Goal: Task Accomplishment & Management: Use online tool/utility

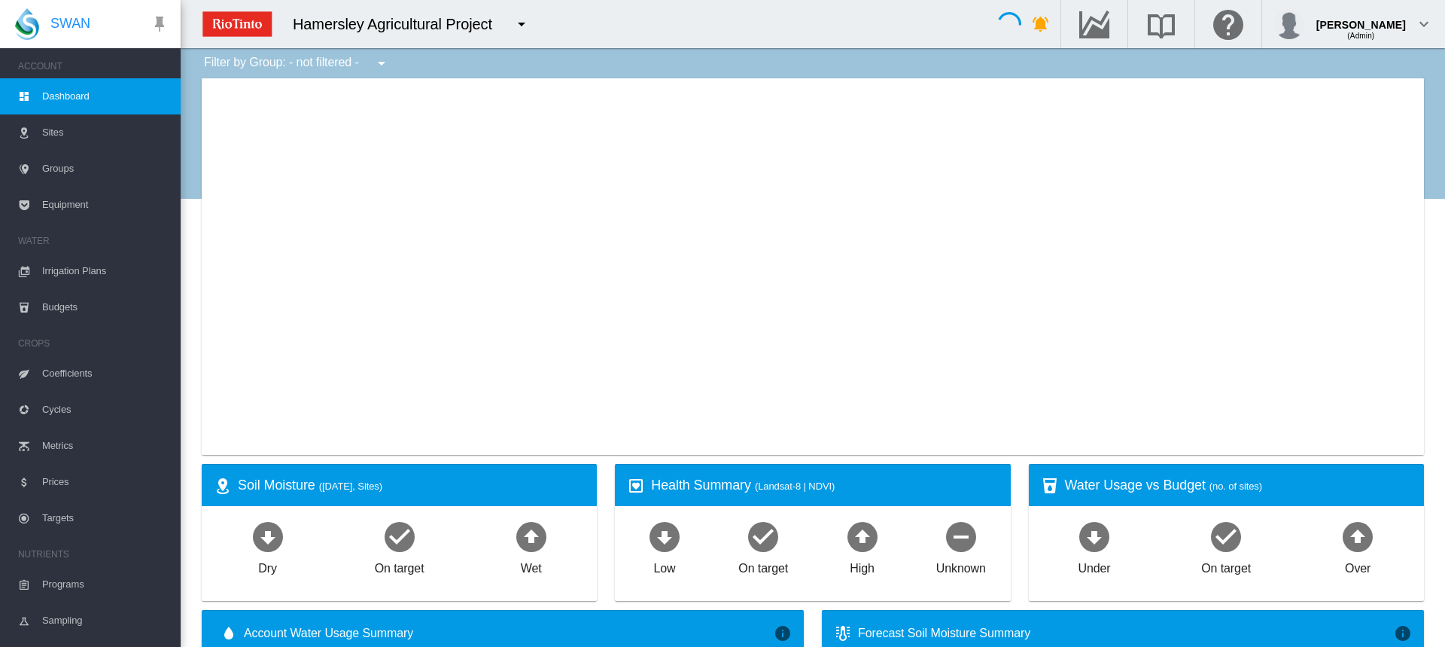
type input "**********"
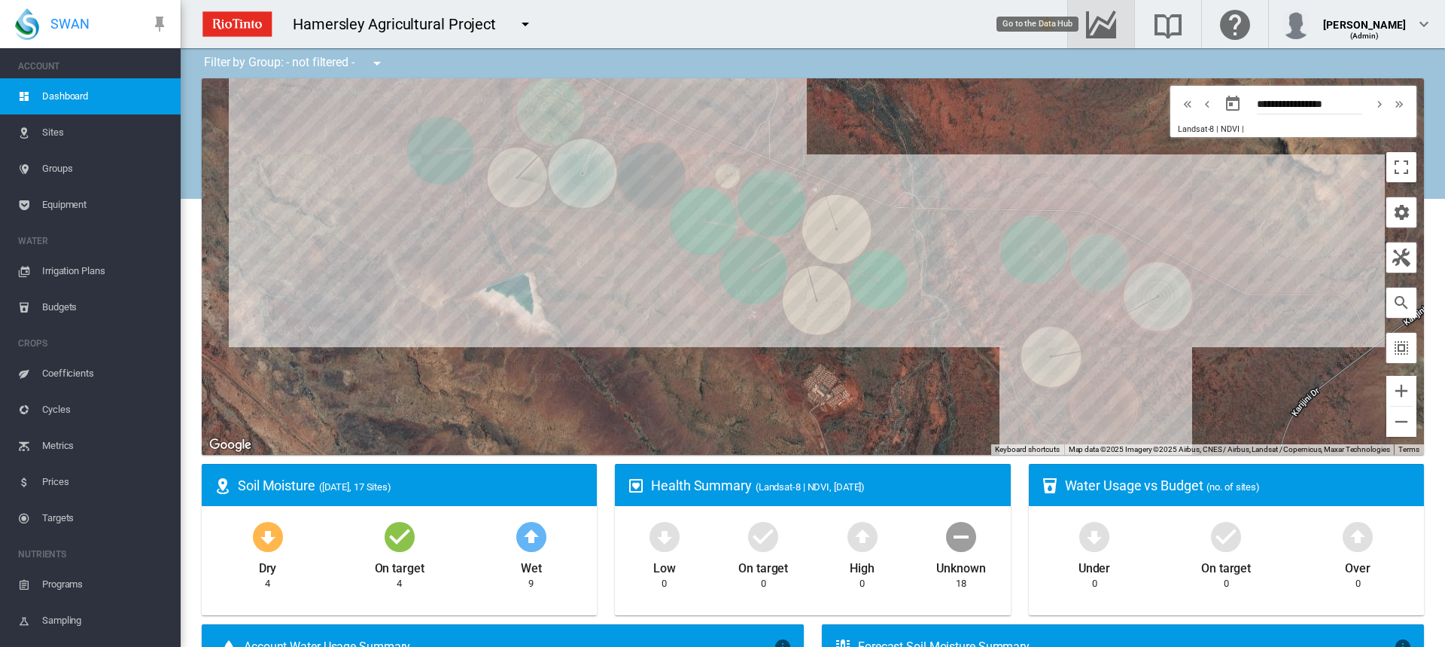
click at [1101, 22] on md-icon "Go to the Data Hub" at bounding box center [1101, 24] width 36 height 18
click at [72, 273] on span "Irrigation Plans" at bounding box center [105, 271] width 126 height 36
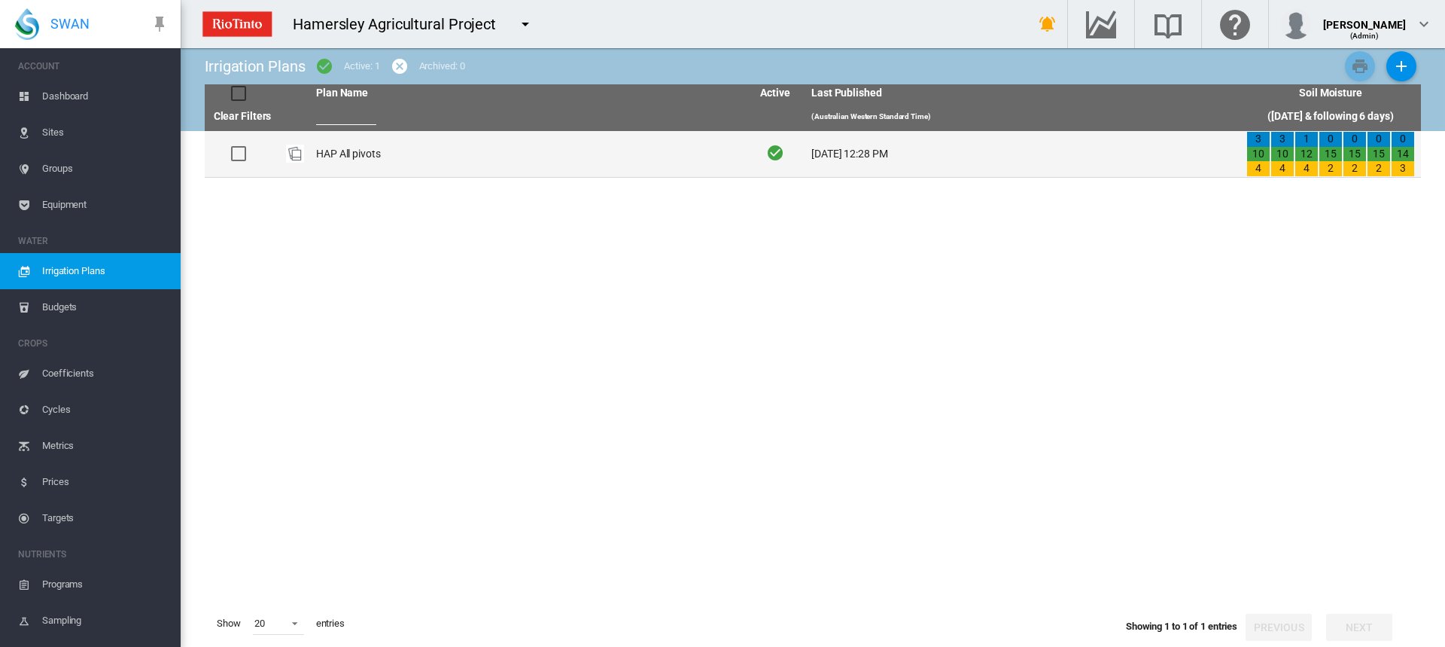
click at [364, 155] on td "HAP All pivots" at bounding box center [527, 154] width 435 height 46
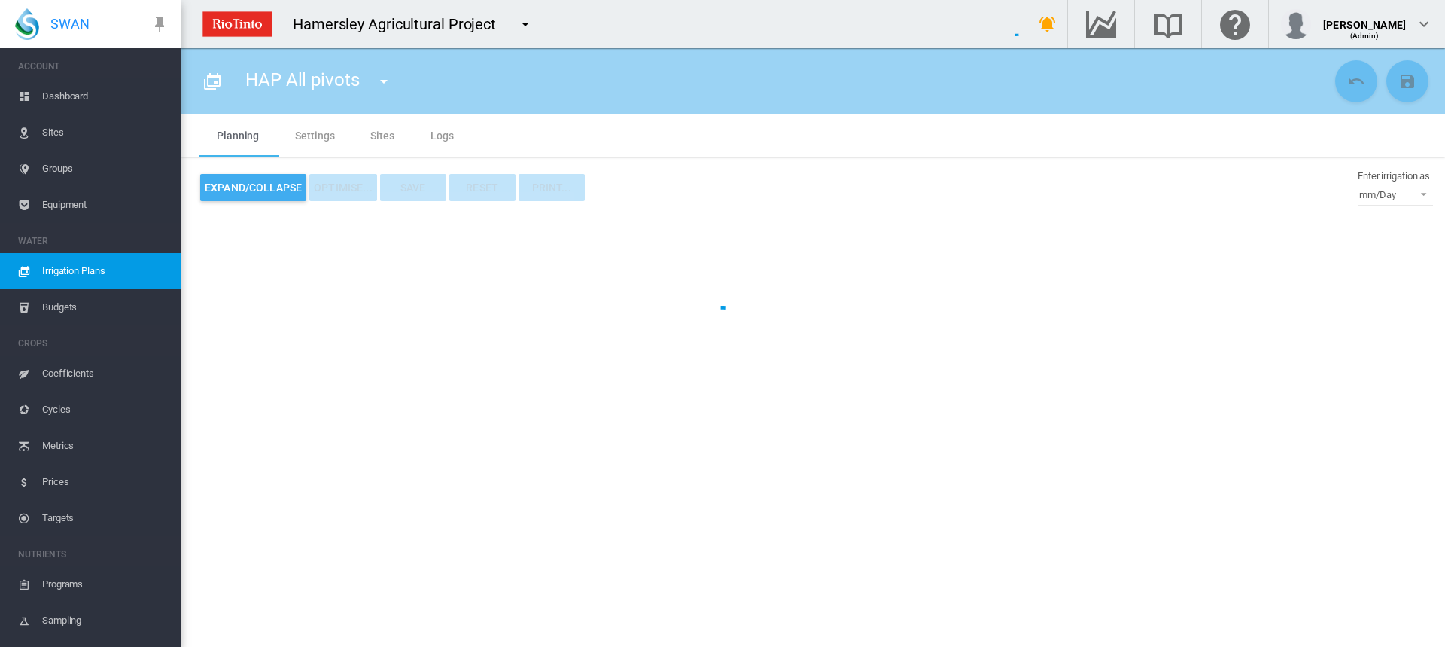
type input "**********"
type input "*"
type input "*****"
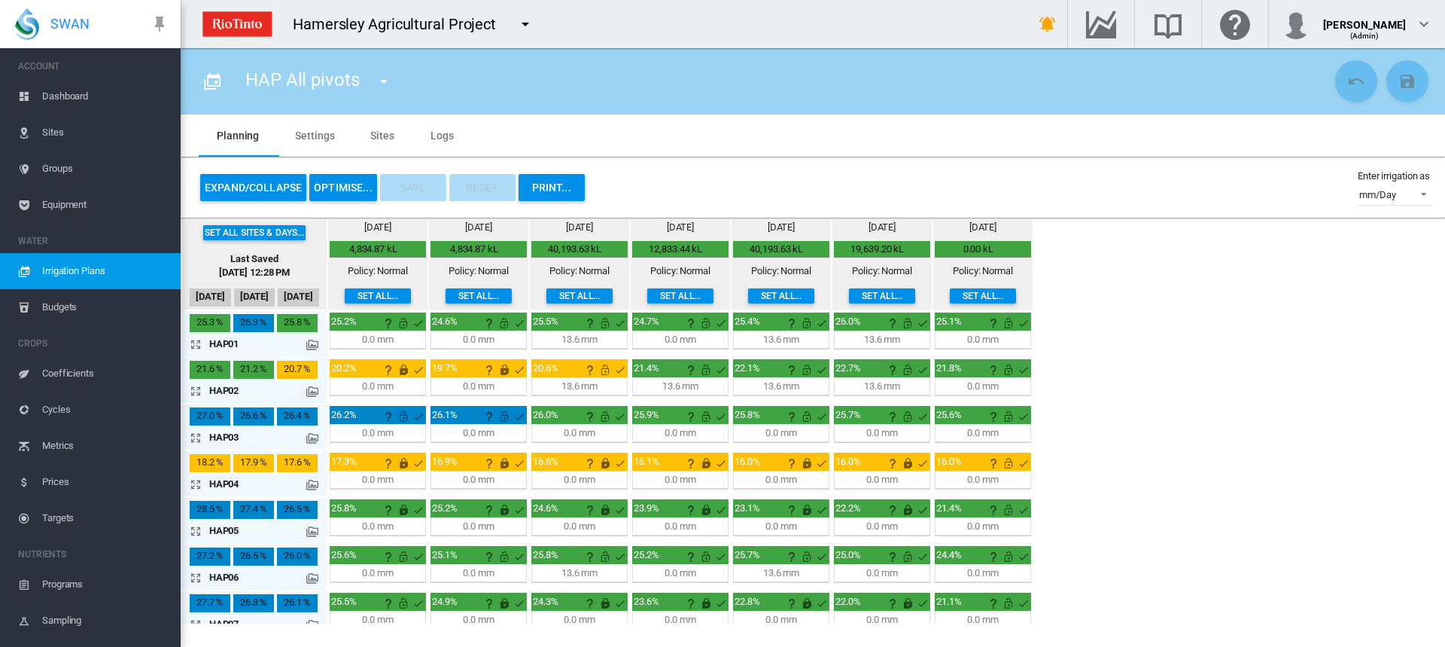
click at [196, 391] on md-icon "icon-arrow-expand" at bounding box center [199, 391] width 18 height 18
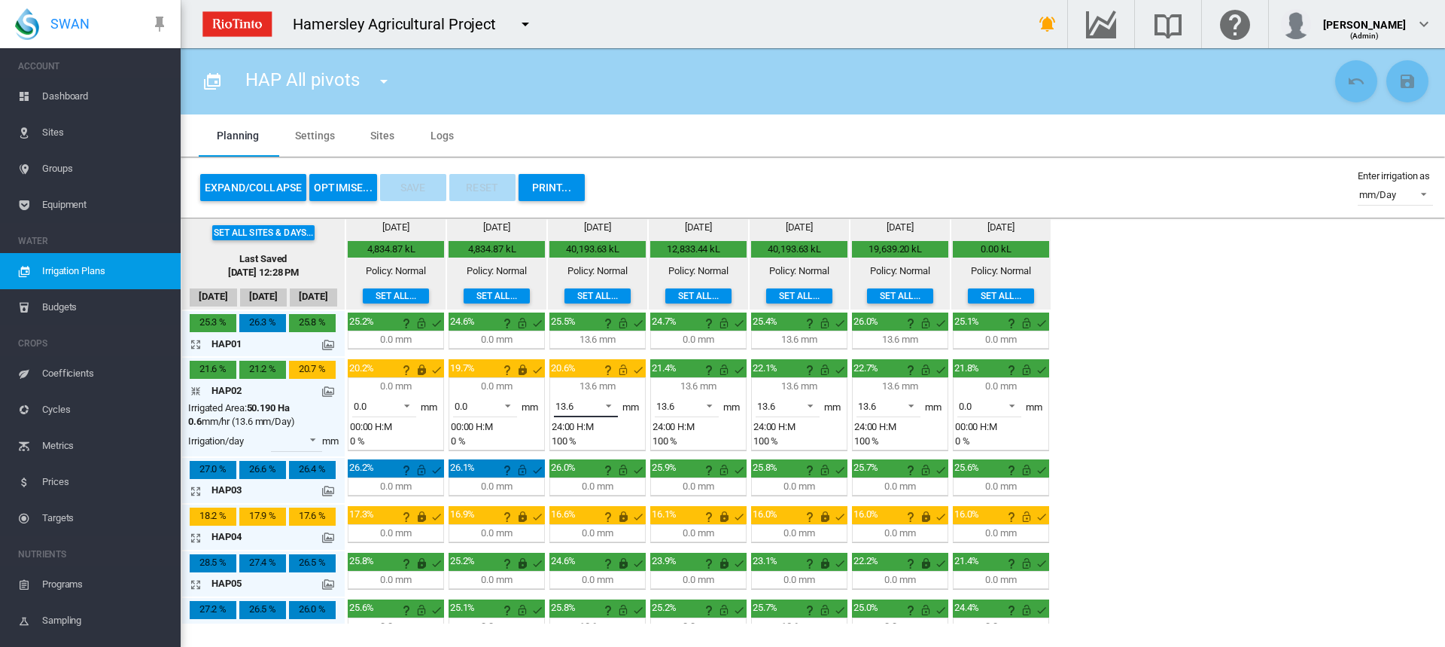
click at [614, 408] on span at bounding box center [605, 405] width 18 height 14
click at [591, 371] on md-option "0.0" at bounding box center [595, 370] width 102 height 36
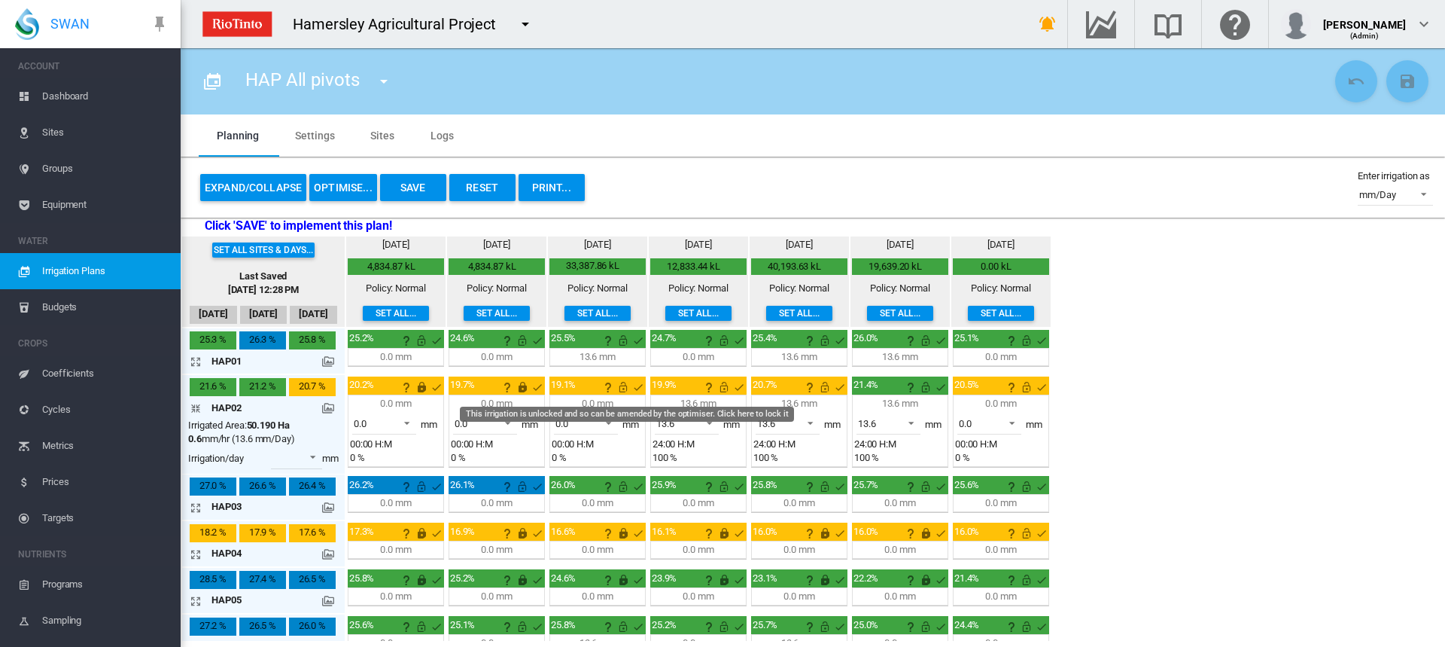
click at [623, 385] on md-icon "This irrigation is unlocked and so can be amended by the optimiser. Click here …" at bounding box center [623, 387] width 18 height 18
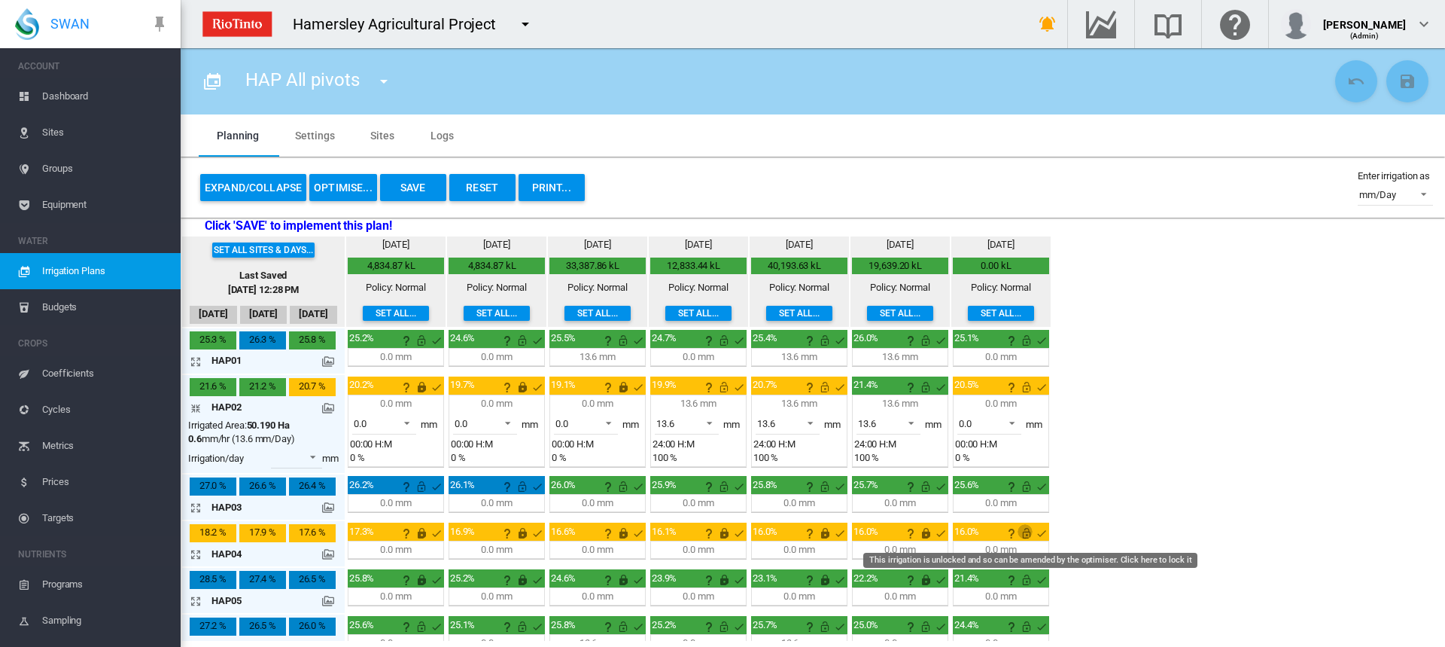
click at [1028, 532] on md-icon "This irrigation is unlocked and so can be amended by the optimiser. Click here …" at bounding box center [1027, 533] width 18 height 18
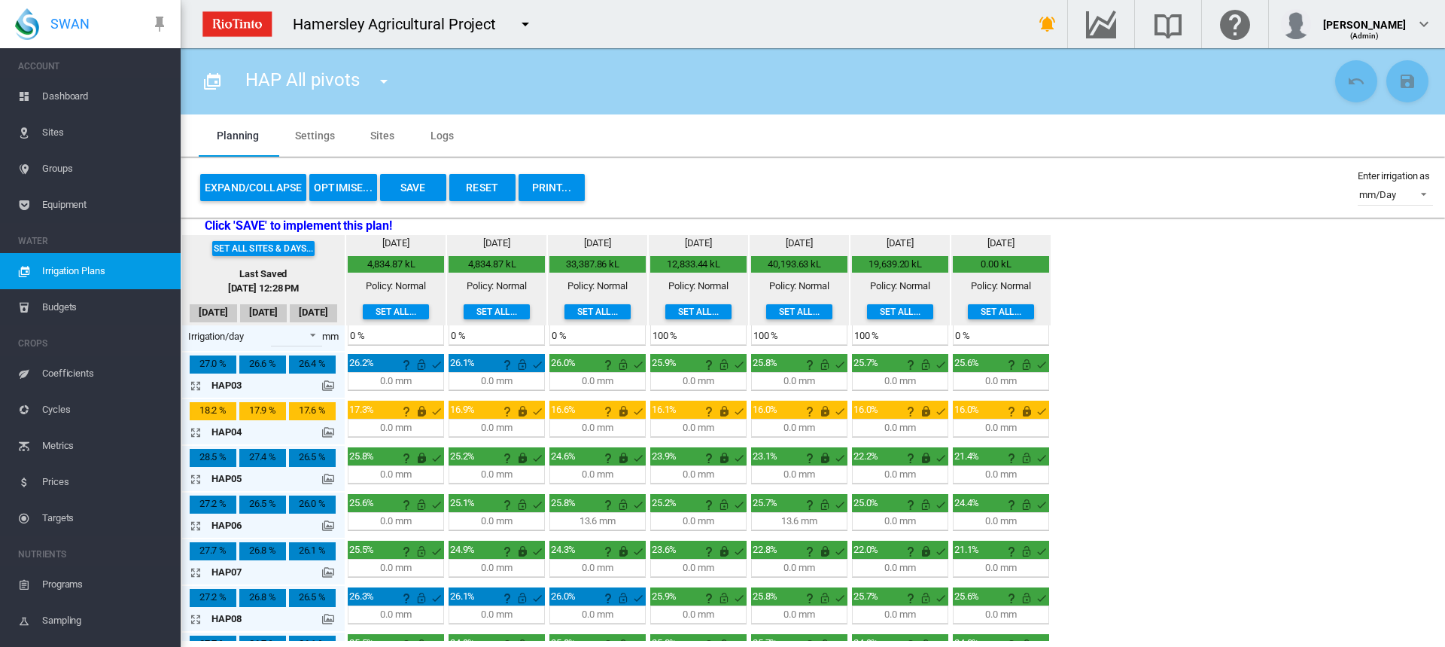
scroll to position [151, 0]
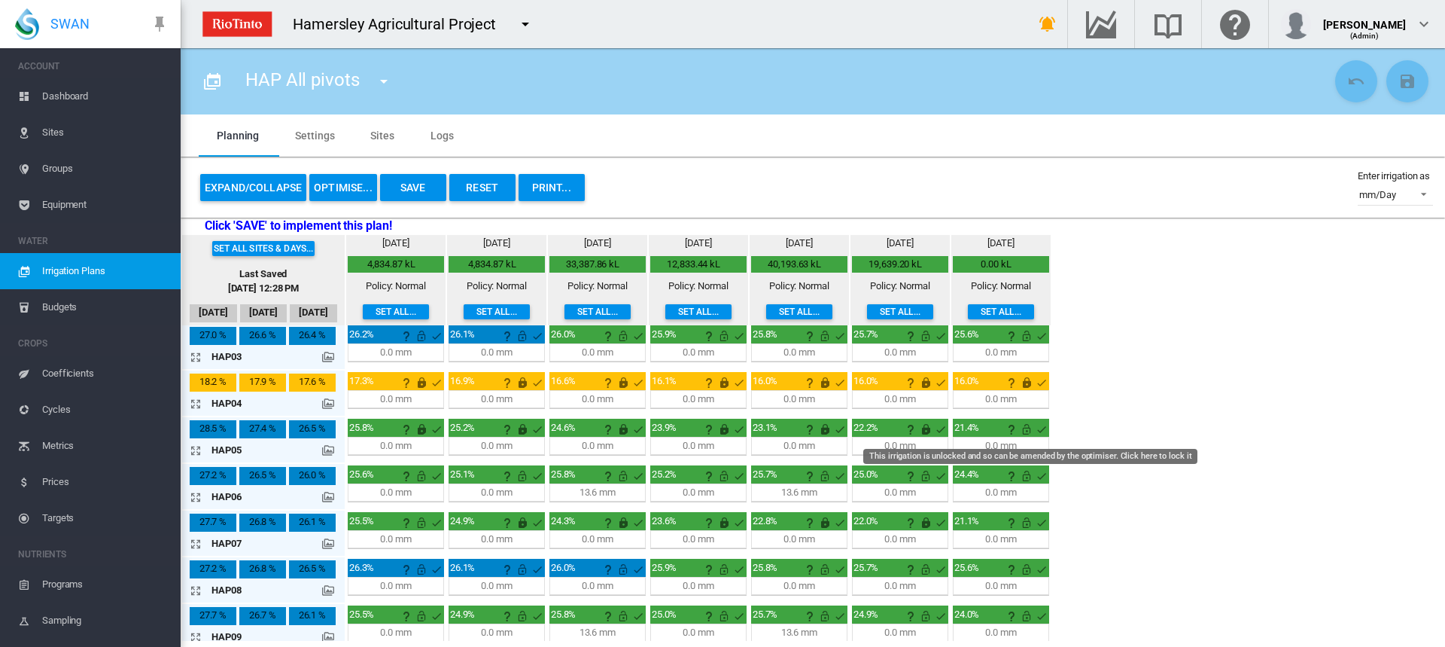
click at [1028, 432] on md-icon "This irrigation is unlocked and so can be amended by the optimiser. Click here …" at bounding box center [1027, 429] width 18 height 18
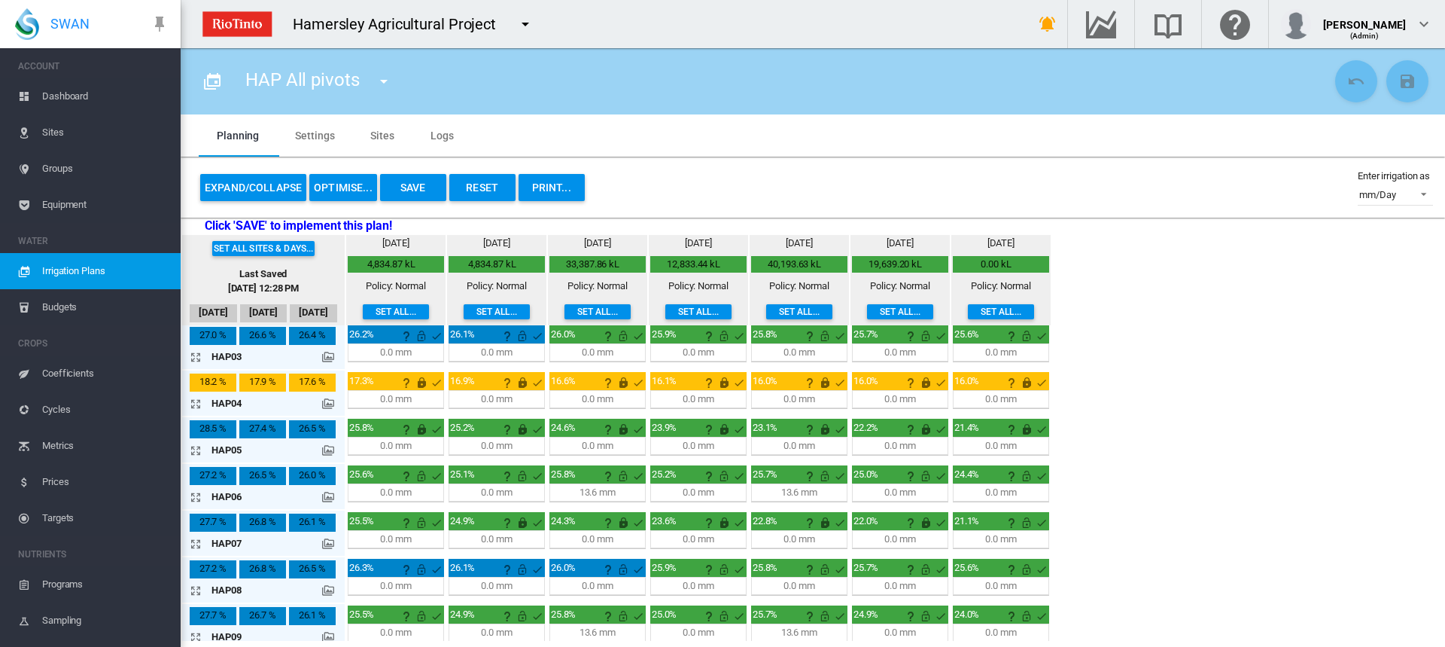
scroll to position [226, 0]
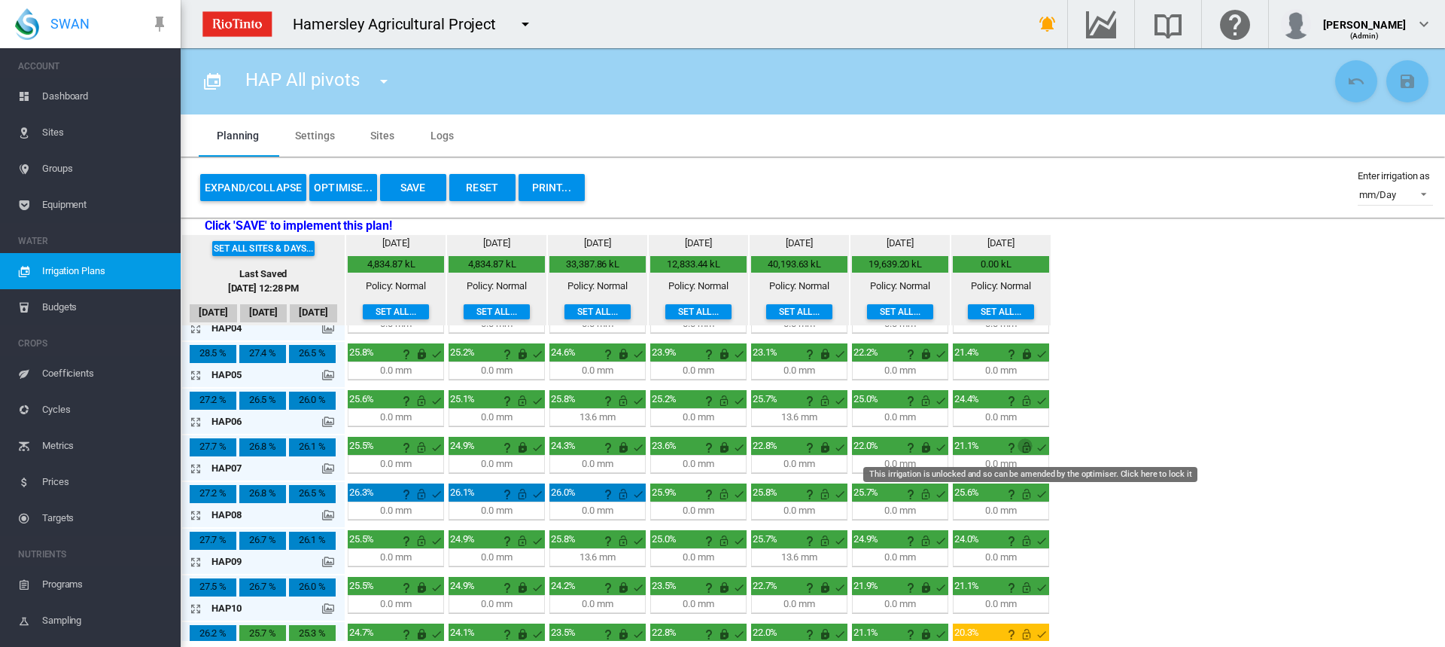
click at [1027, 449] on md-icon "This irrigation is unlocked and so can be amended by the optimiser. Click here …" at bounding box center [1027, 447] width 18 height 18
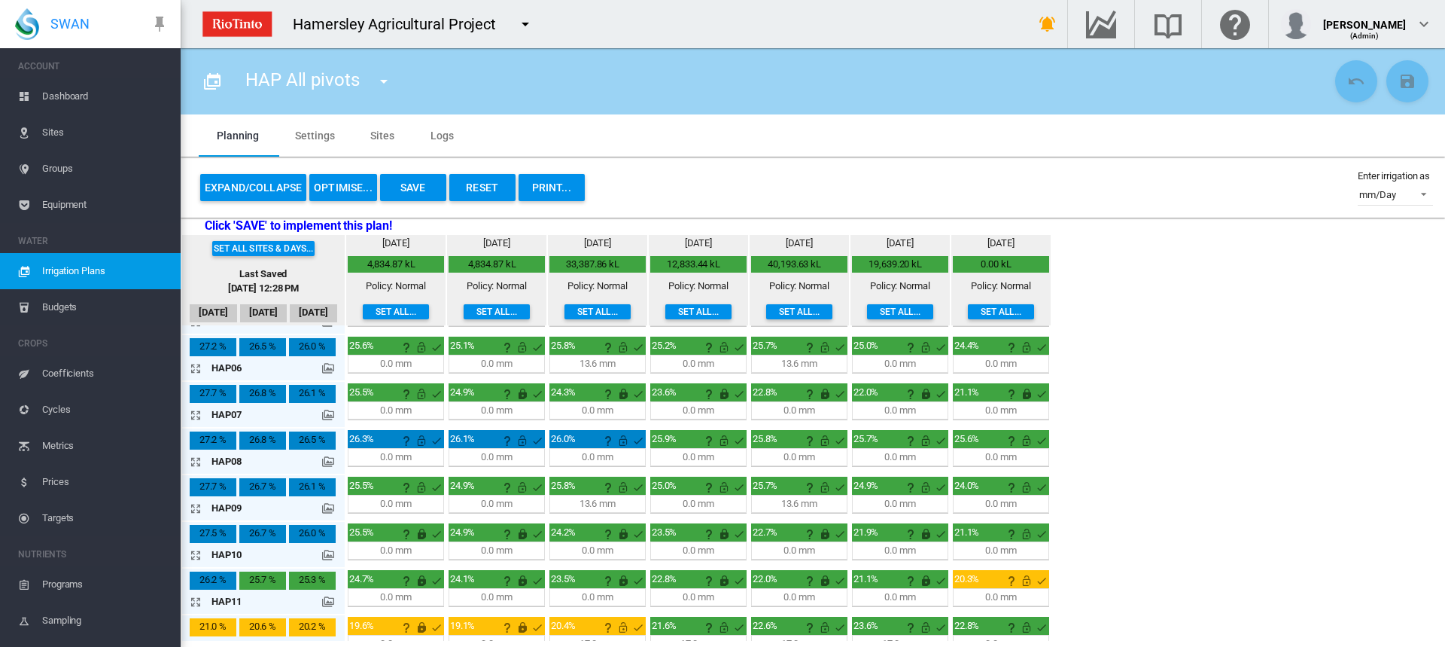
scroll to position [301, 0]
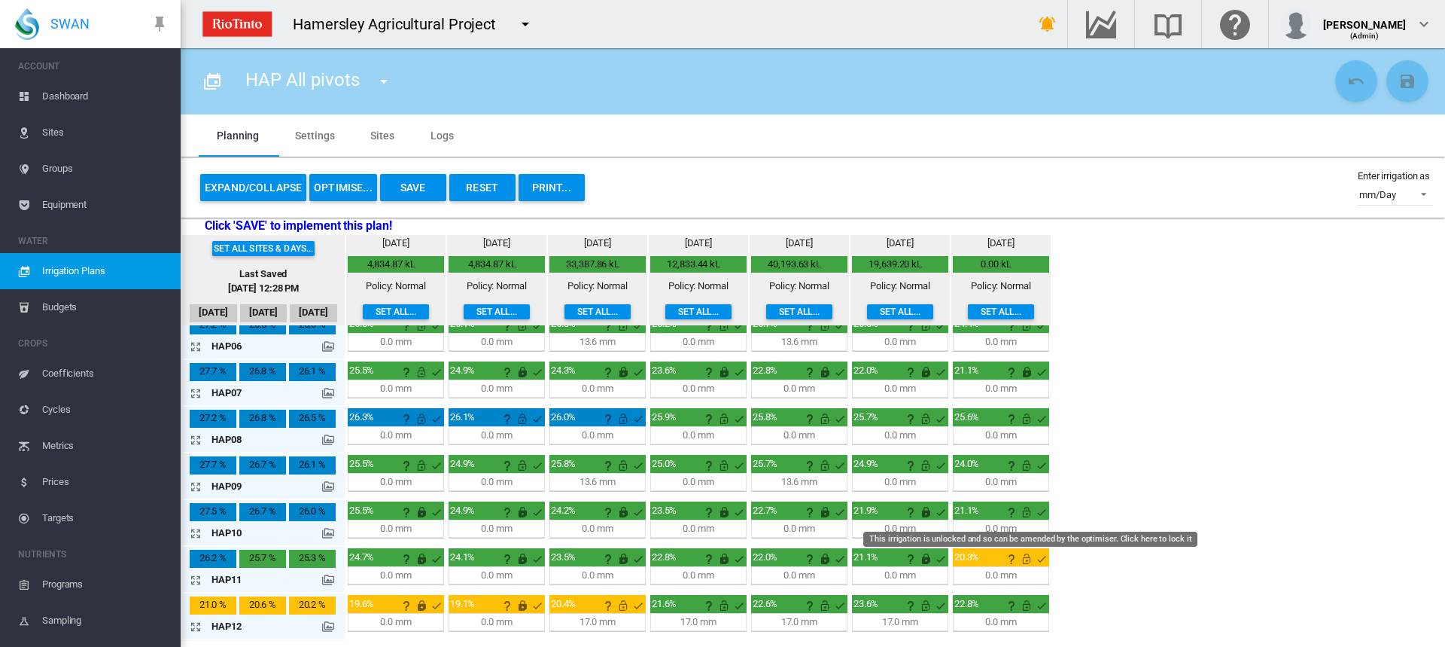
click at [1023, 513] on md-icon "This irrigation is unlocked and so can be amended by the optimiser. Click here …" at bounding box center [1027, 512] width 18 height 18
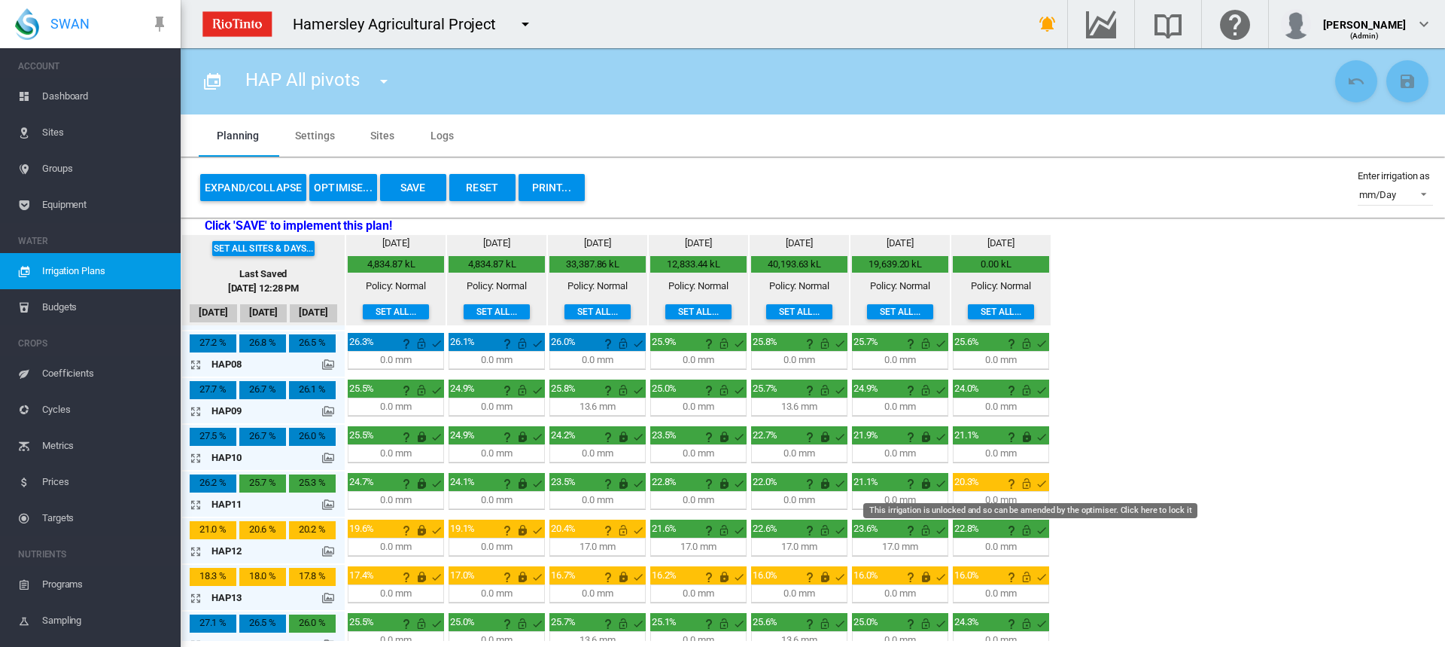
click at [1024, 483] on md-icon "This irrigation is unlocked and so can be amended by the optimiser. Click here …" at bounding box center [1027, 483] width 18 height 18
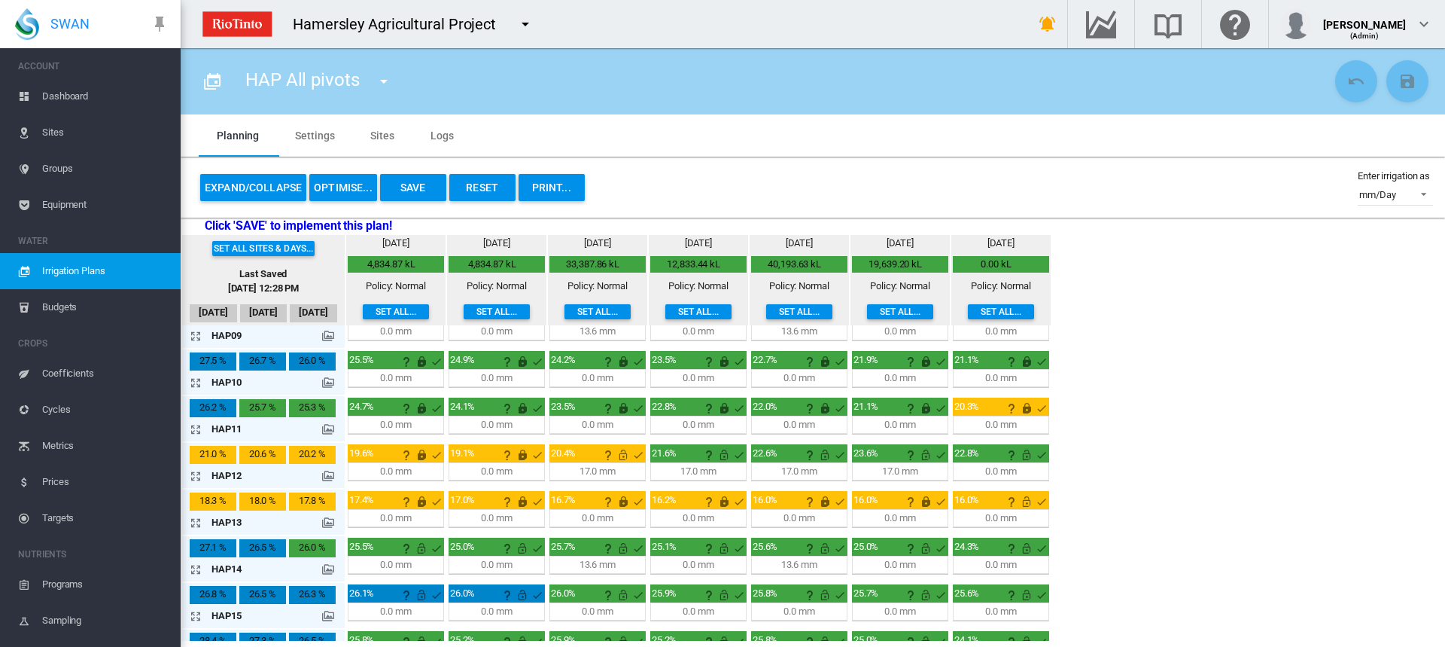
click at [197, 477] on md-icon "icon-arrow-expand" at bounding box center [199, 476] width 18 height 18
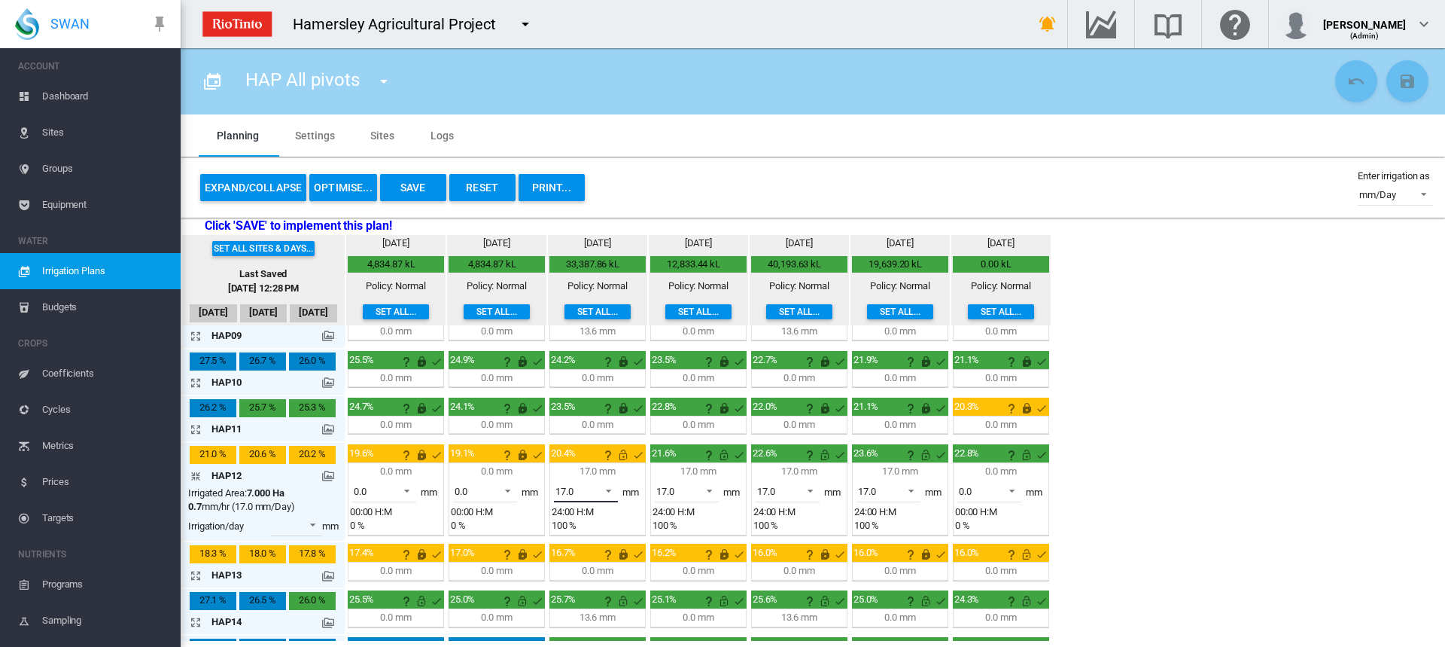
click at [614, 486] on span at bounding box center [605, 490] width 18 height 14
click at [598, 421] on md-option "0.0" at bounding box center [595, 419] width 102 height 36
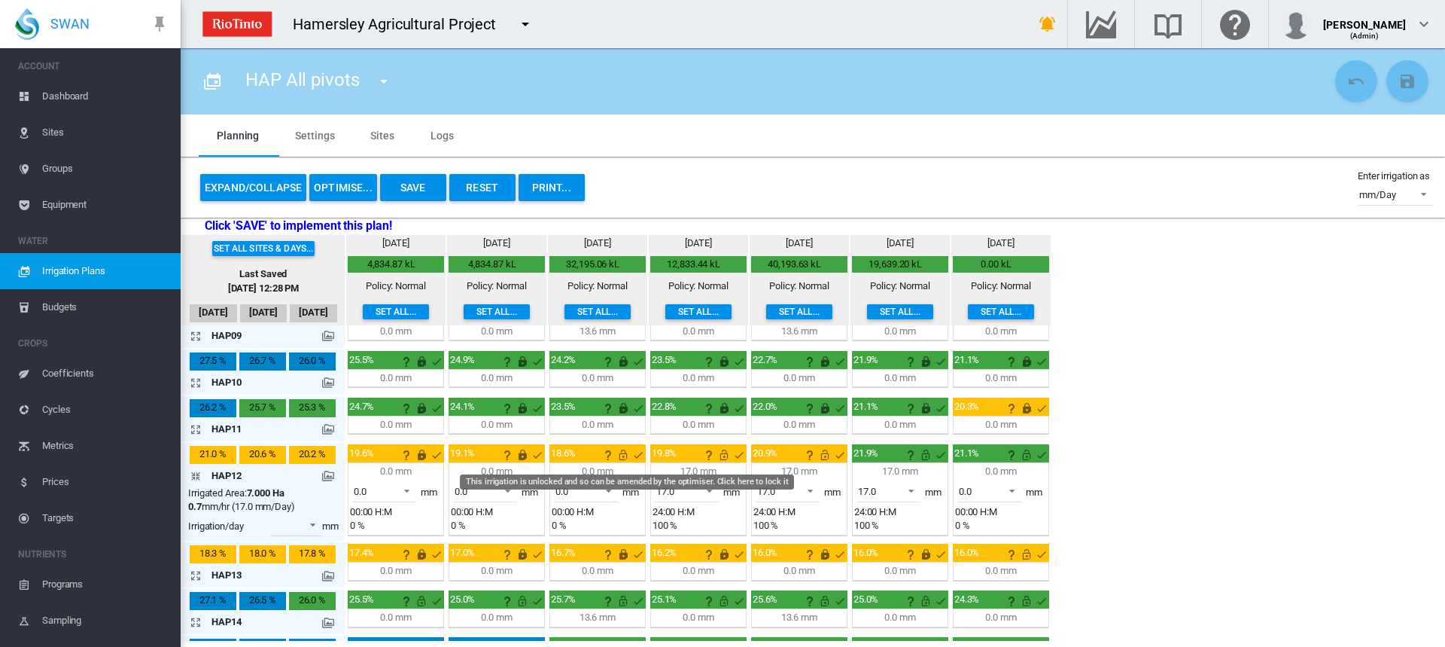
click at [624, 458] on md-icon "This irrigation is unlocked and so can be amended by the optimiser. Click here …" at bounding box center [623, 455] width 18 height 18
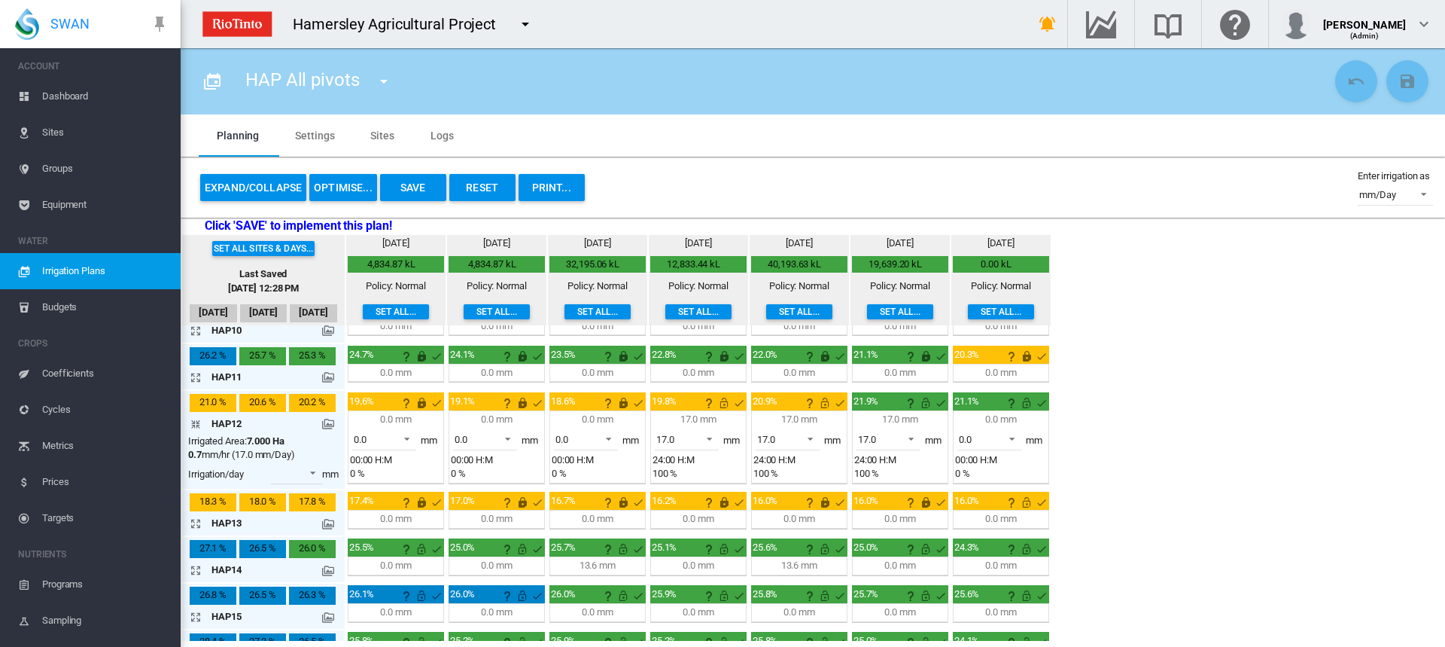
scroll to position [527, 0]
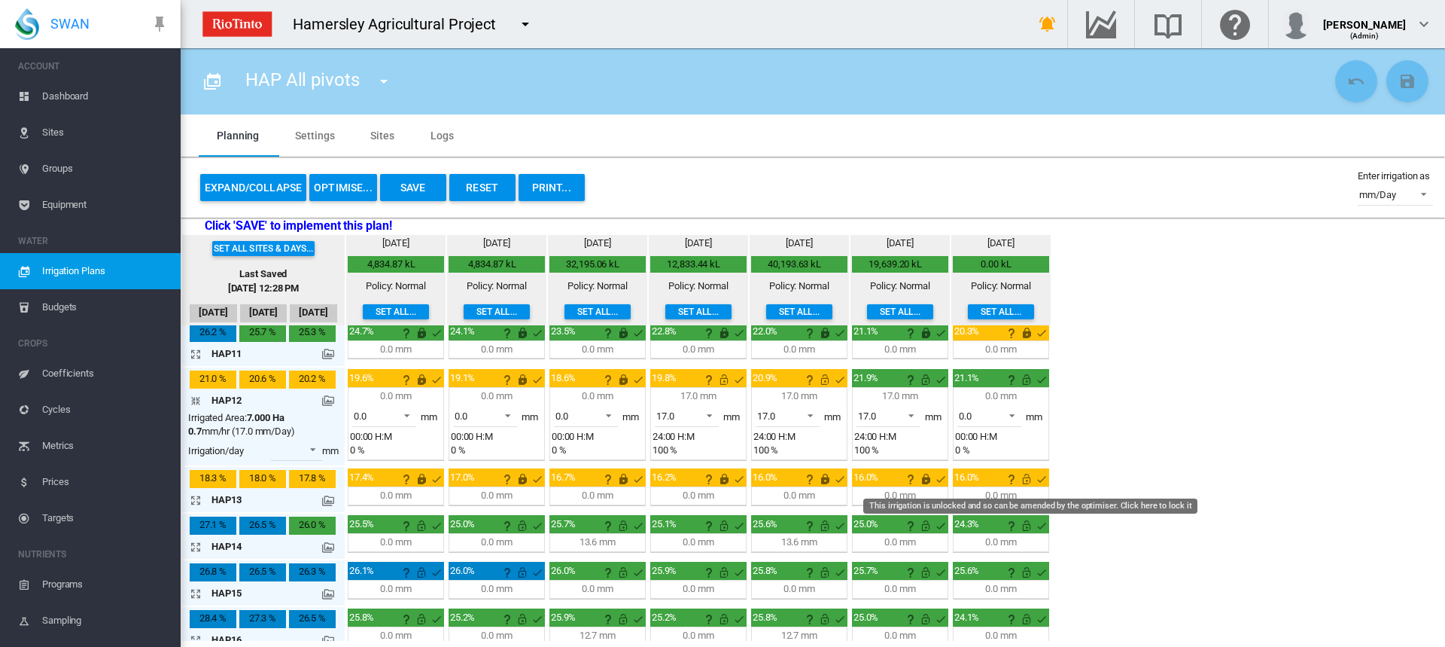
click at [1028, 480] on md-icon "This irrigation is unlocked and so can be amended by the optimiser. Click here …" at bounding box center [1027, 479] width 18 height 18
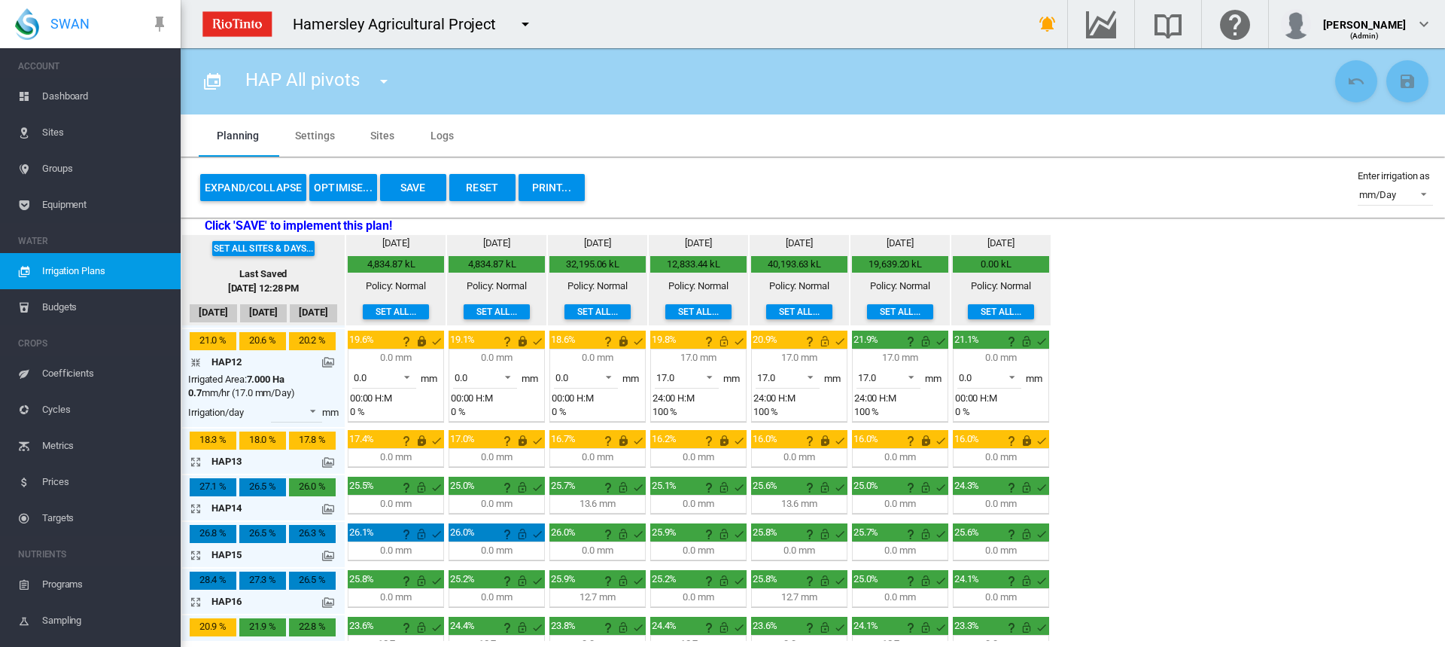
scroll to position [586, 0]
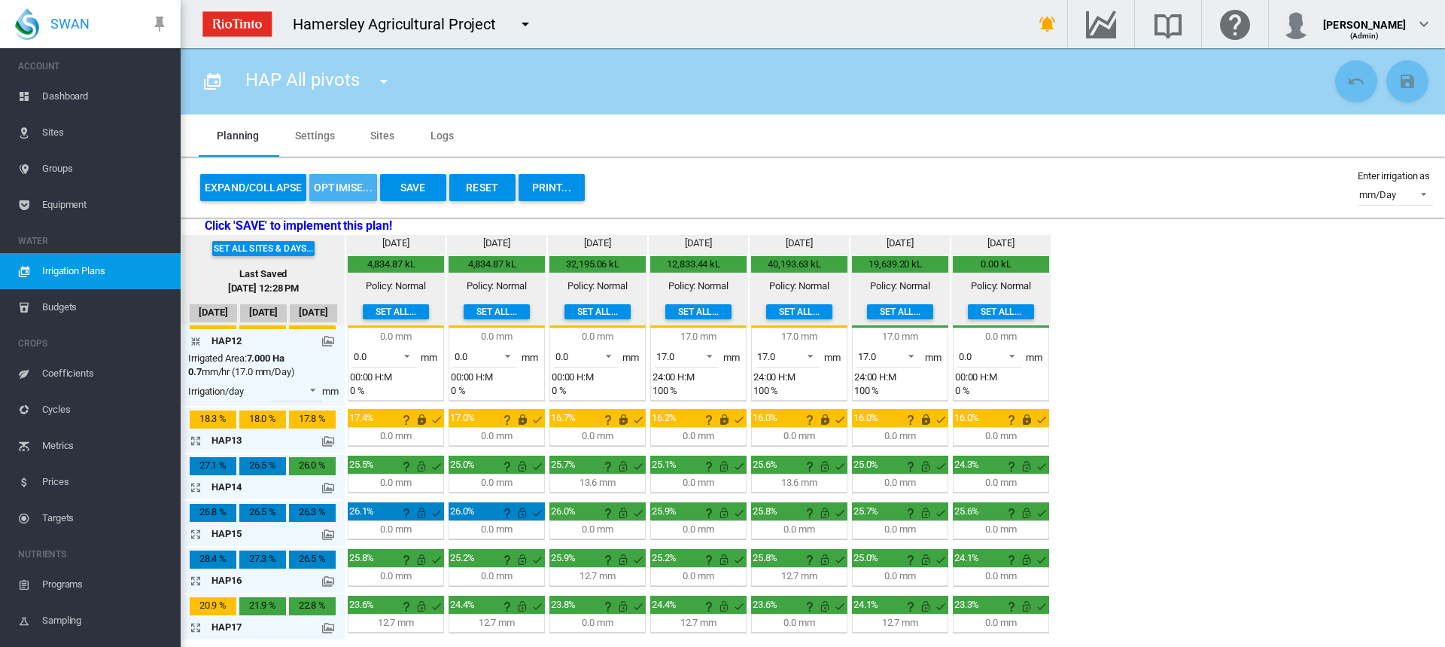
click at [331, 181] on button "OPTIMISE..." at bounding box center [343, 187] width 68 height 27
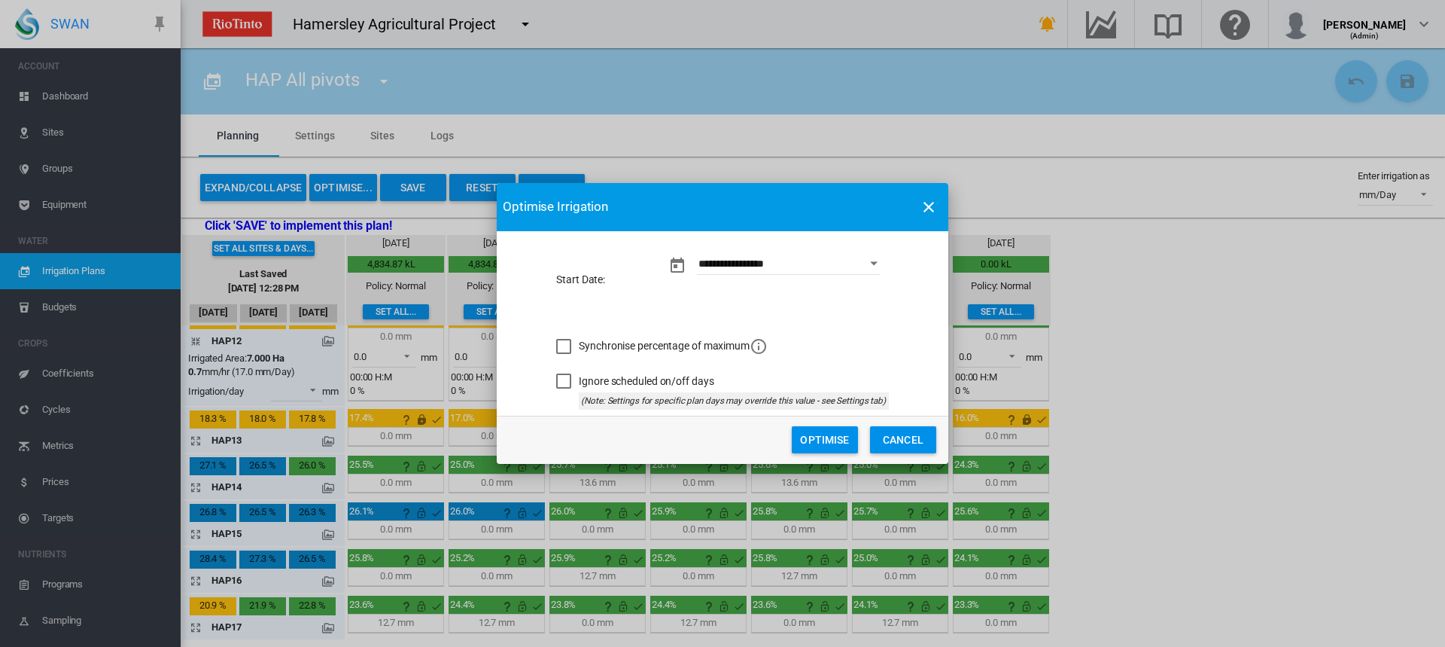
click at [820, 434] on button "Optimise" at bounding box center [825, 439] width 66 height 27
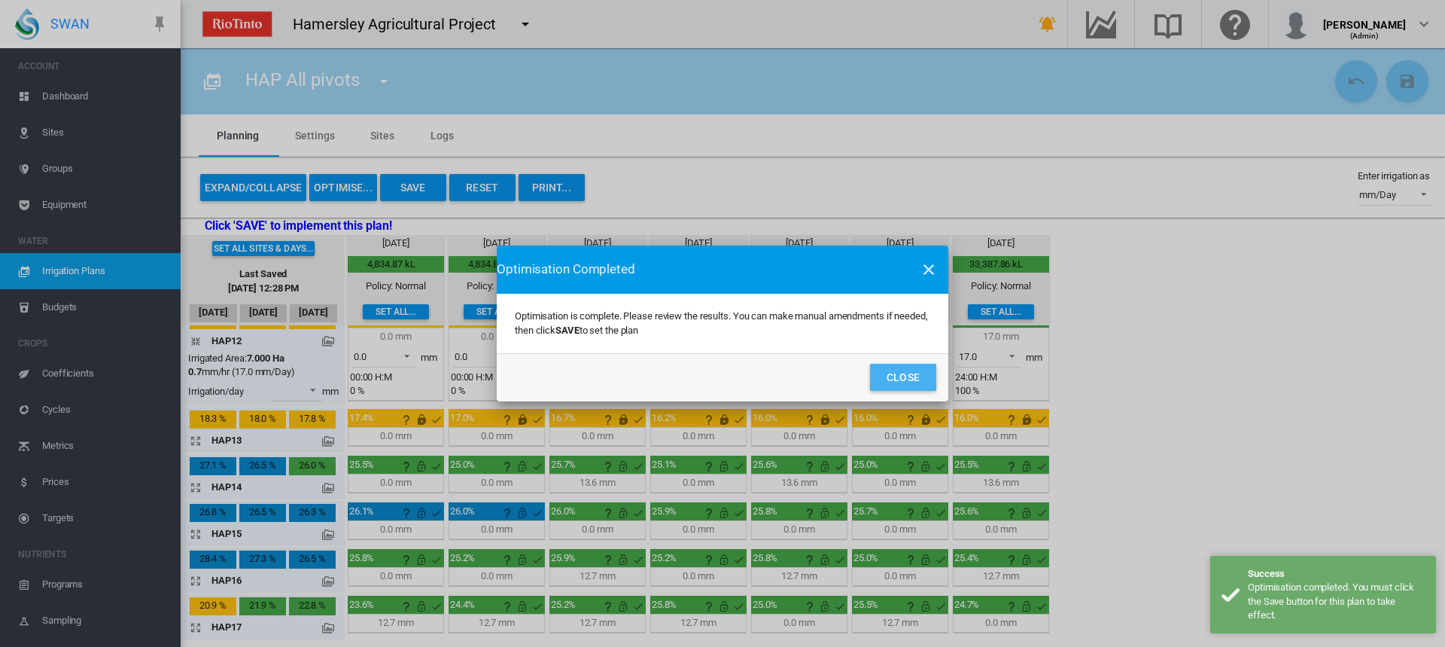
click at [918, 386] on button "Close" at bounding box center [903, 377] width 66 height 27
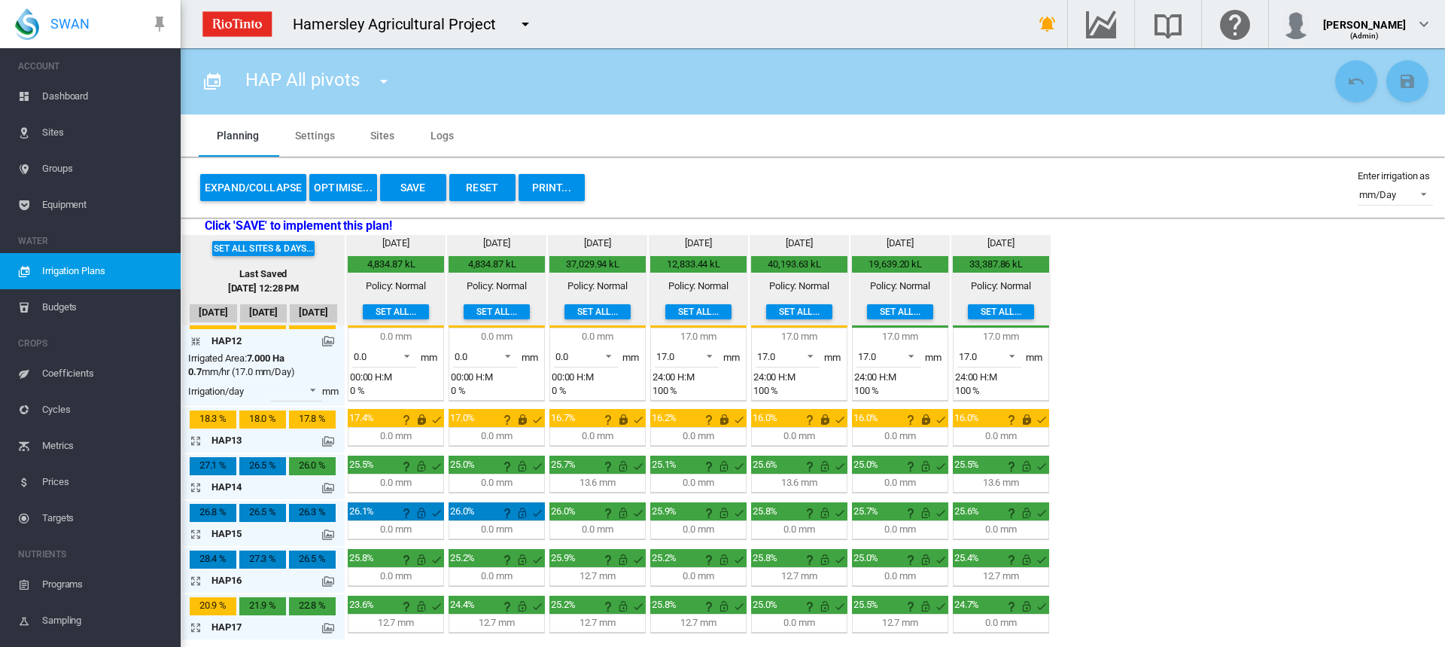
click at [191, 340] on md-icon "icon-arrow-collapse" at bounding box center [199, 341] width 18 height 18
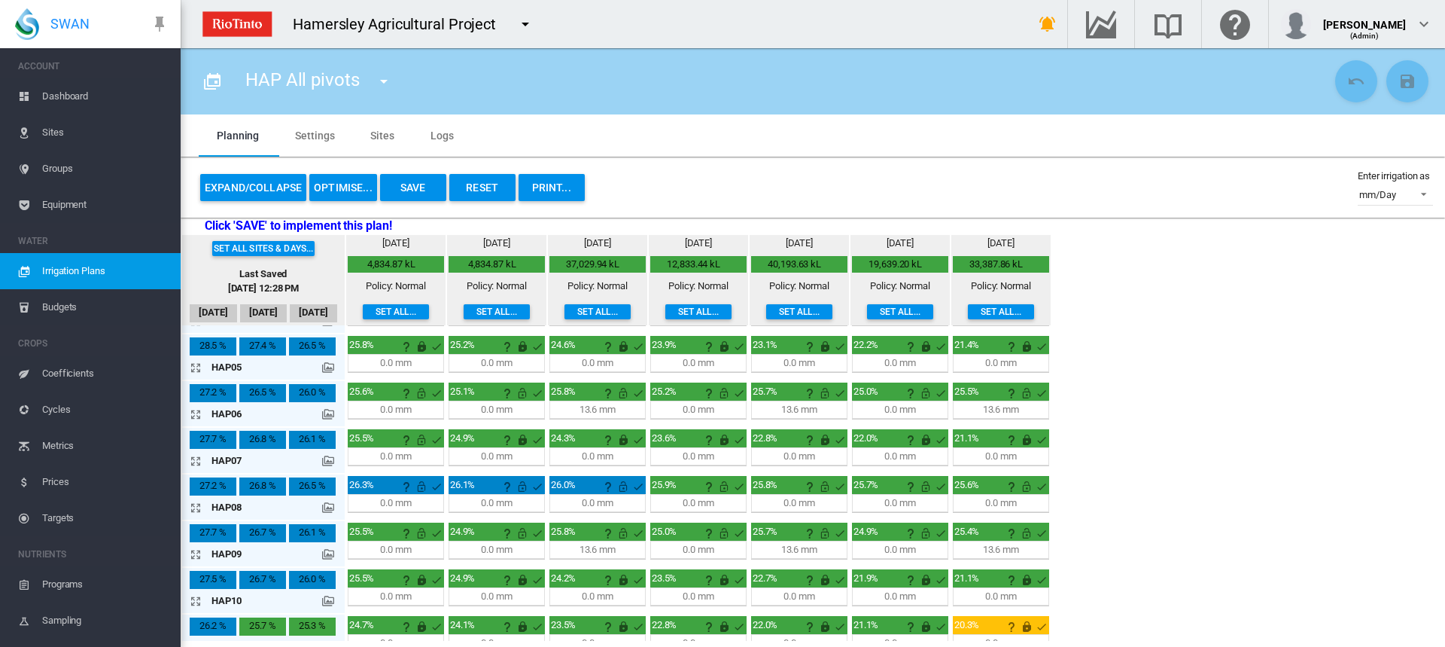
scroll to position [233, 0]
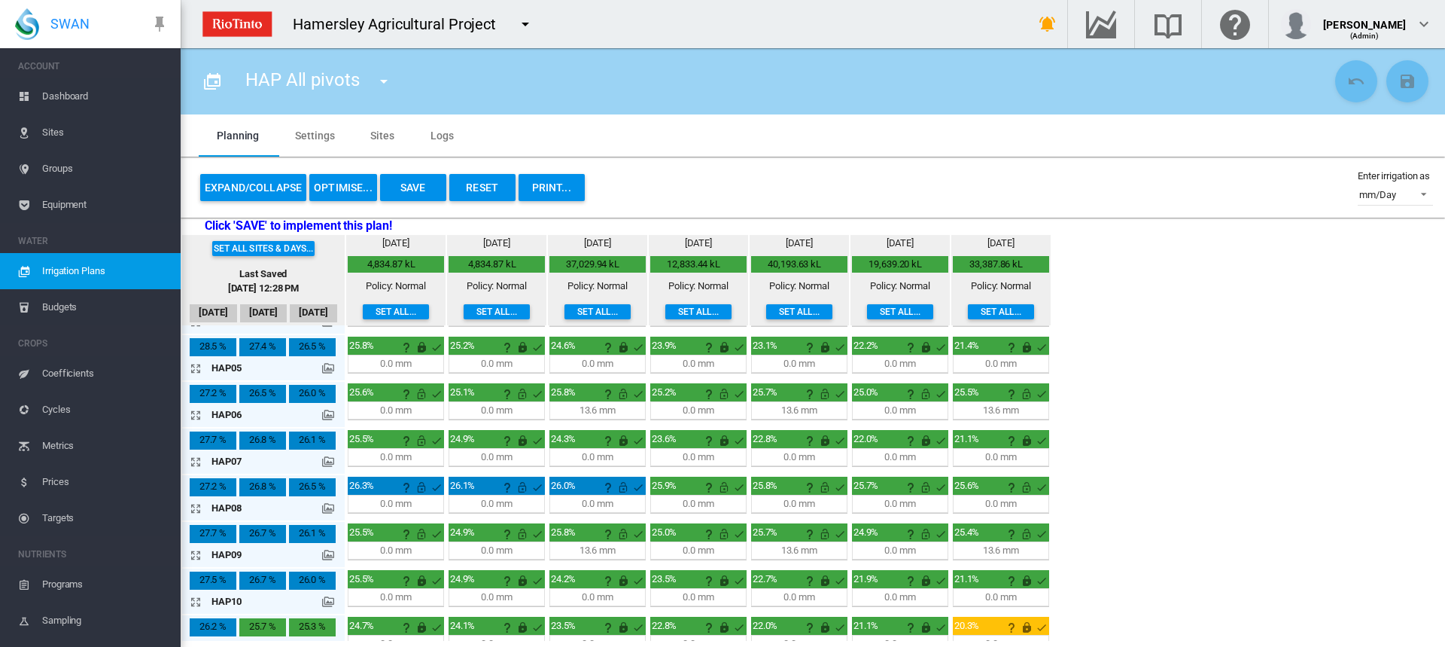
click at [194, 414] on md-icon "icon-arrow-expand" at bounding box center [199, 415] width 18 height 18
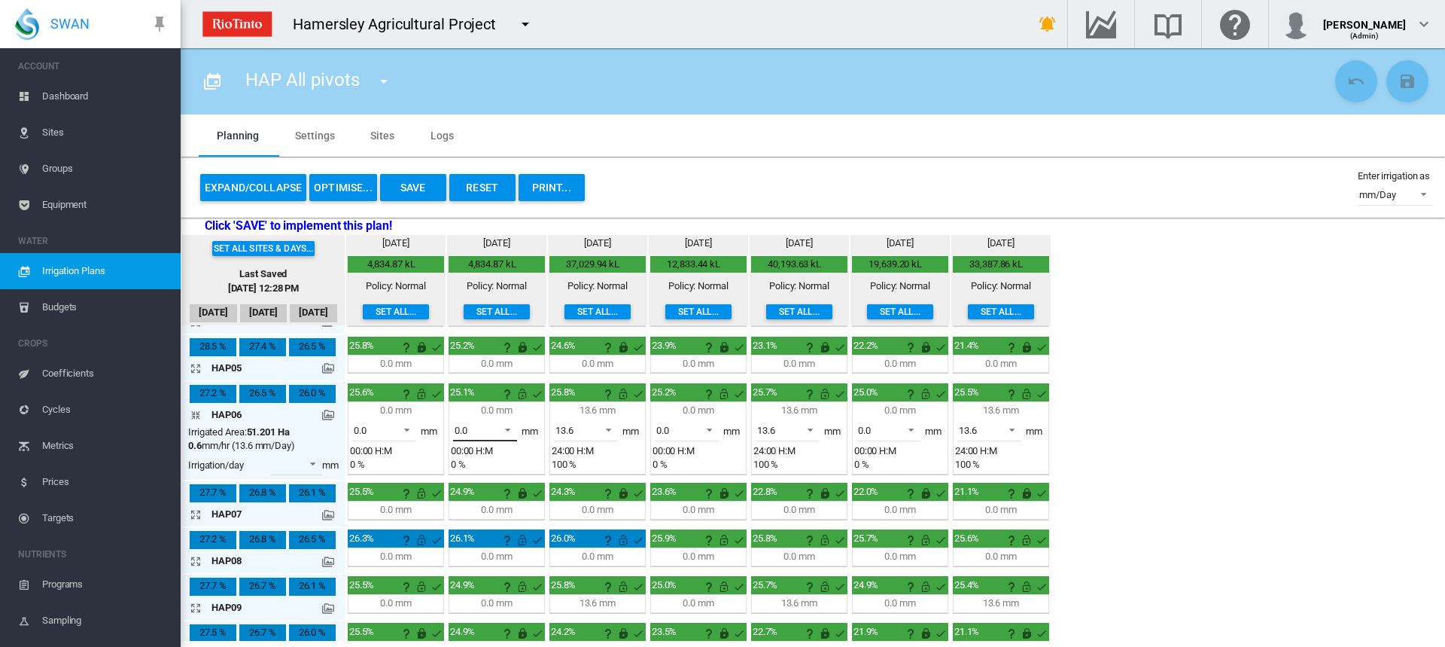
click at [507, 428] on span at bounding box center [504, 429] width 18 height 14
click at [496, 459] on md-option "13.6" at bounding box center [494, 467] width 102 height 36
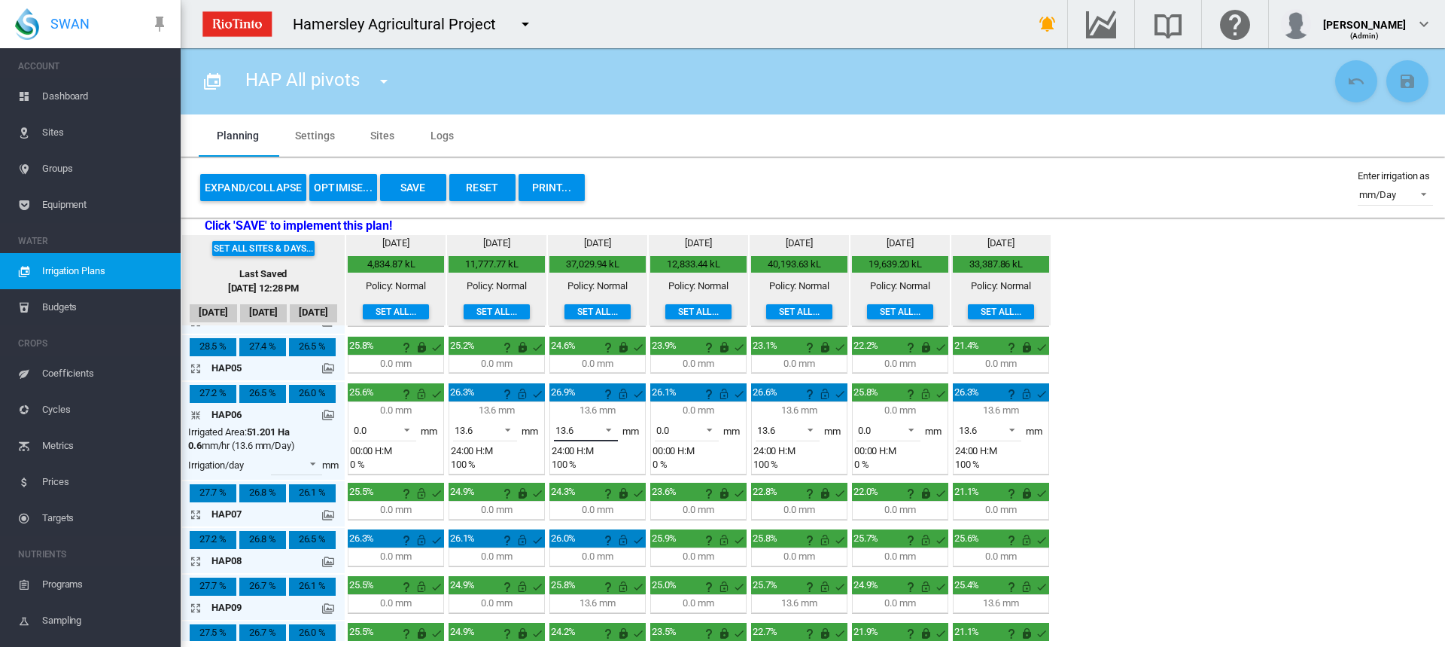
click at [605, 429] on span at bounding box center [605, 429] width 18 height 14
click at [587, 396] on md-option "0.0" at bounding box center [595, 394] width 102 height 36
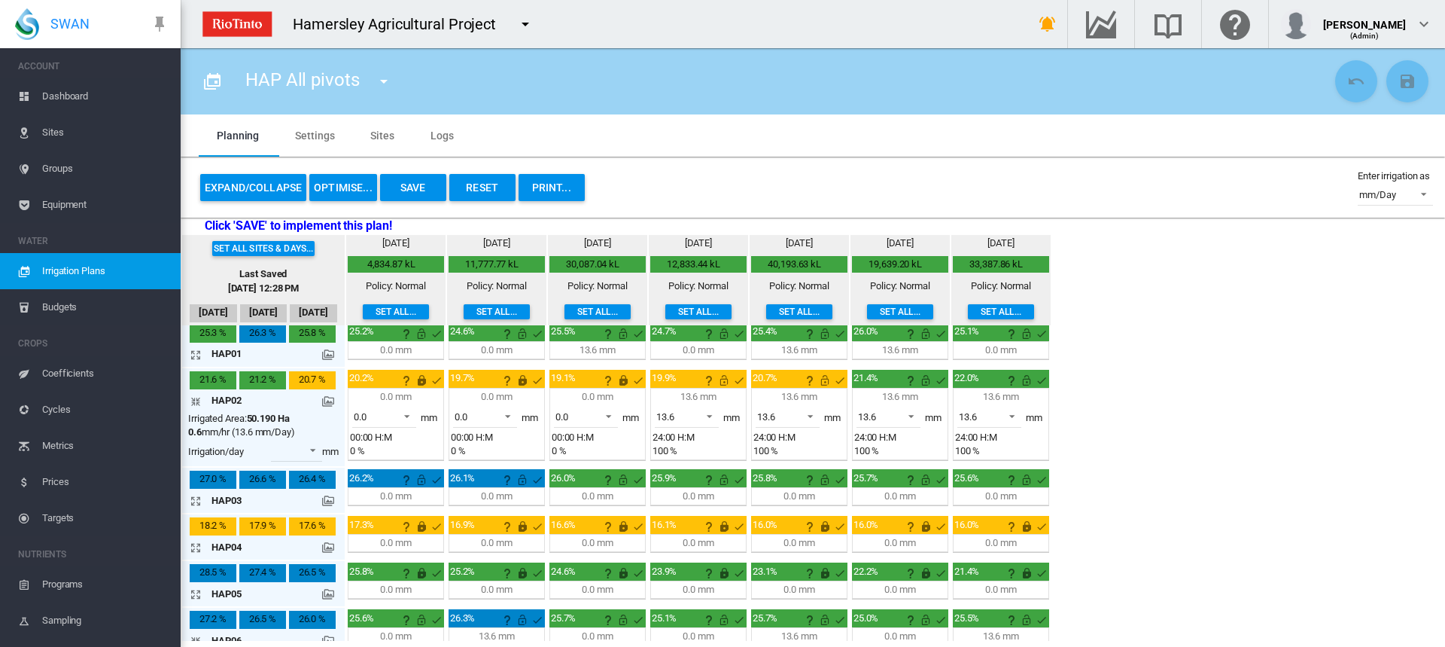
scroll to position [0, 0]
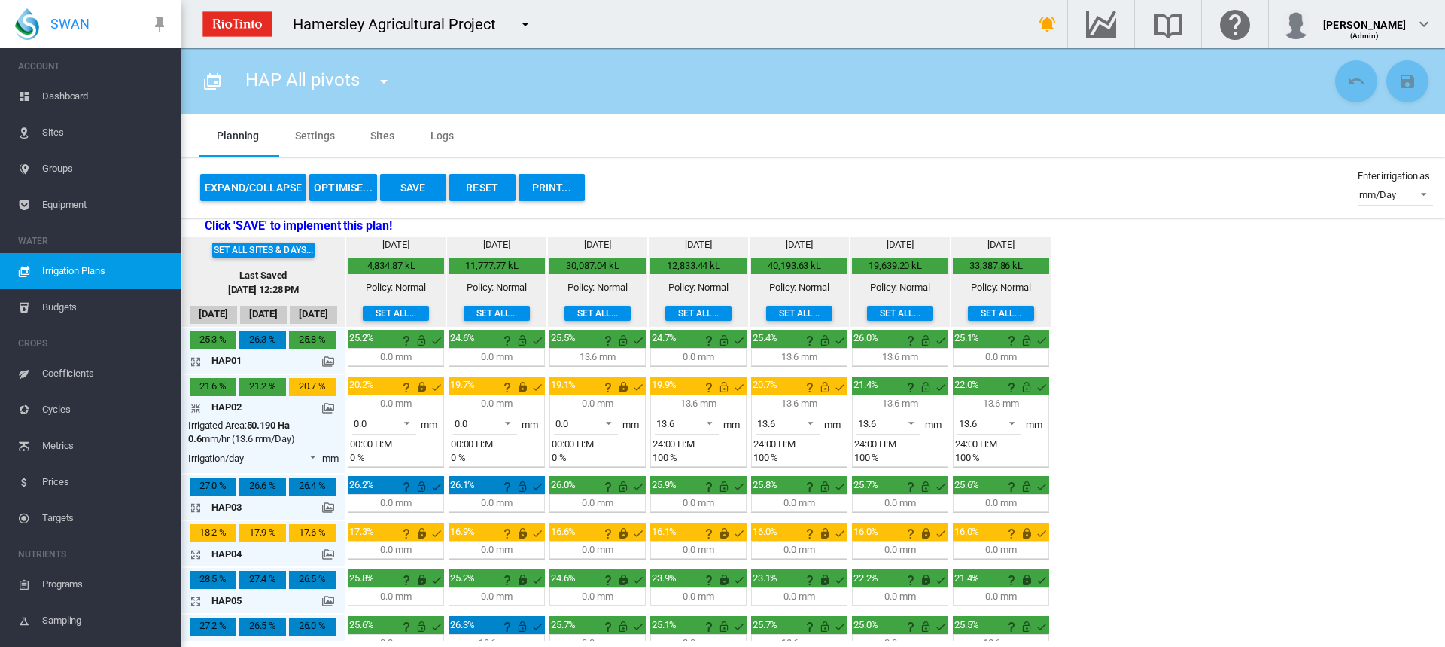
click at [198, 408] on md-icon "icon-arrow-collapse" at bounding box center [199, 408] width 18 height 18
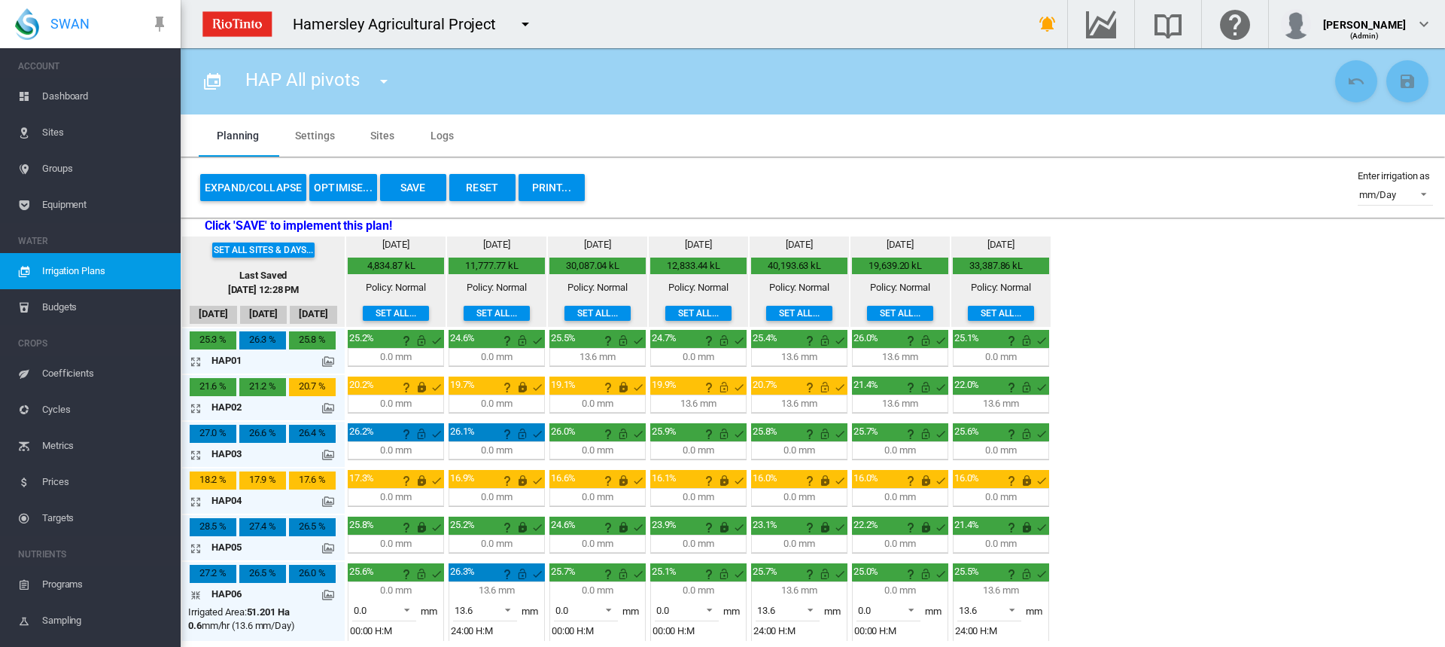
click at [197, 361] on md-icon "icon-arrow-expand" at bounding box center [199, 361] width 18 height 18
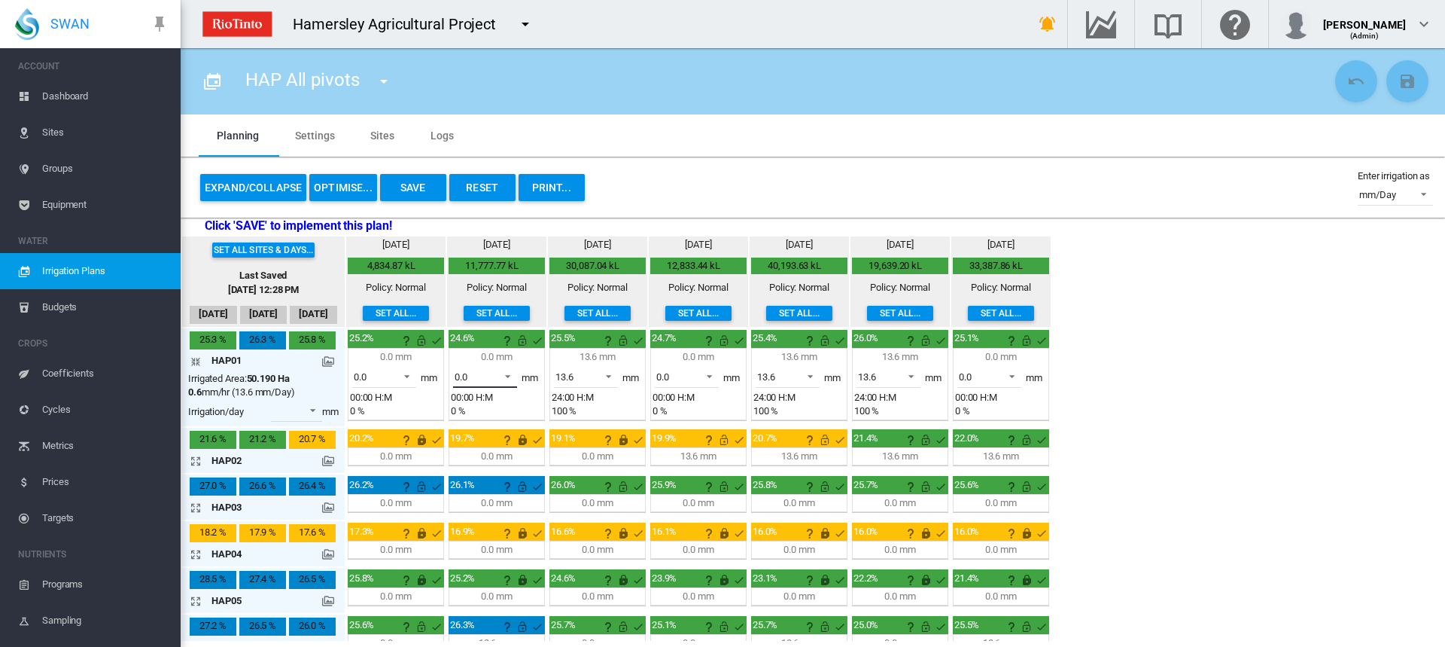
click at [508, 376] on span at bounding box center [504, 375] width 18 height 14
click at [471, 407] on div "13.6" at bounding box center [464, 413] width 18 height 14
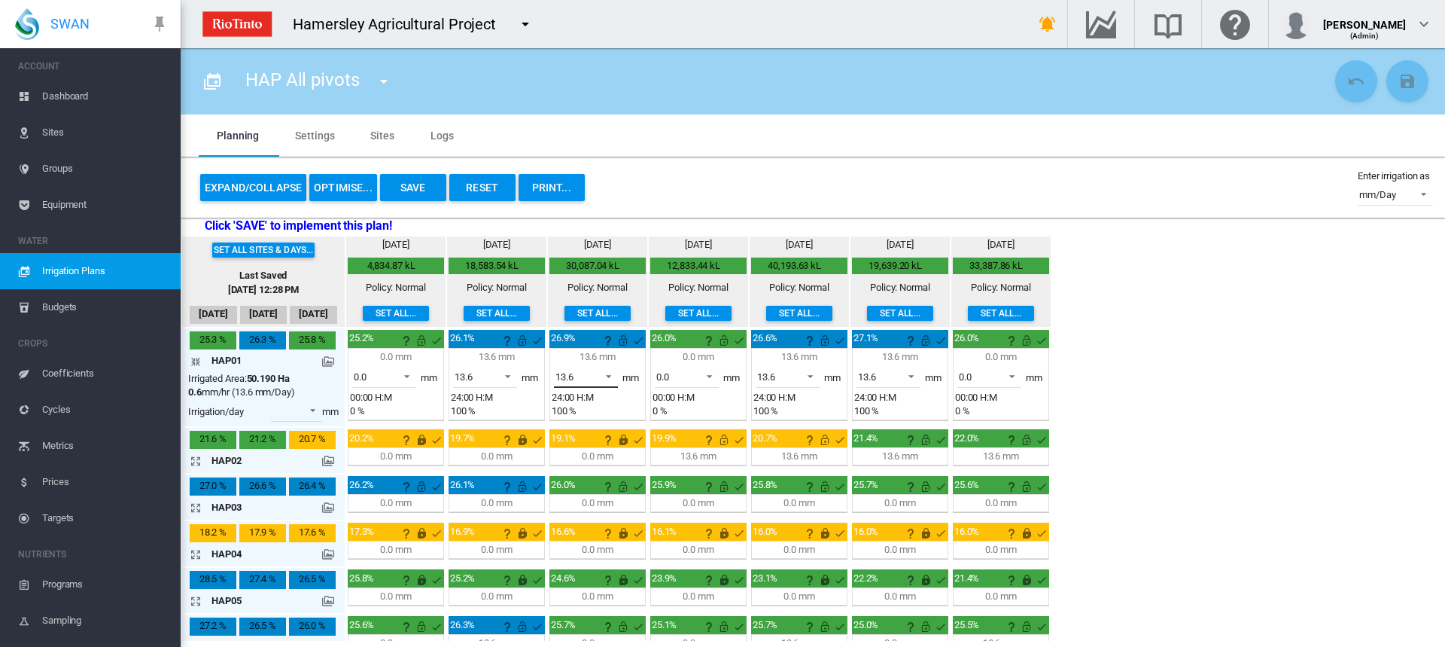
click at [607, 376] on span at bounding box center [605, 375] width 18 height 14
click at [575, 349] on md-option "0.0" at bounding box center [595, 340] width 102 height 36
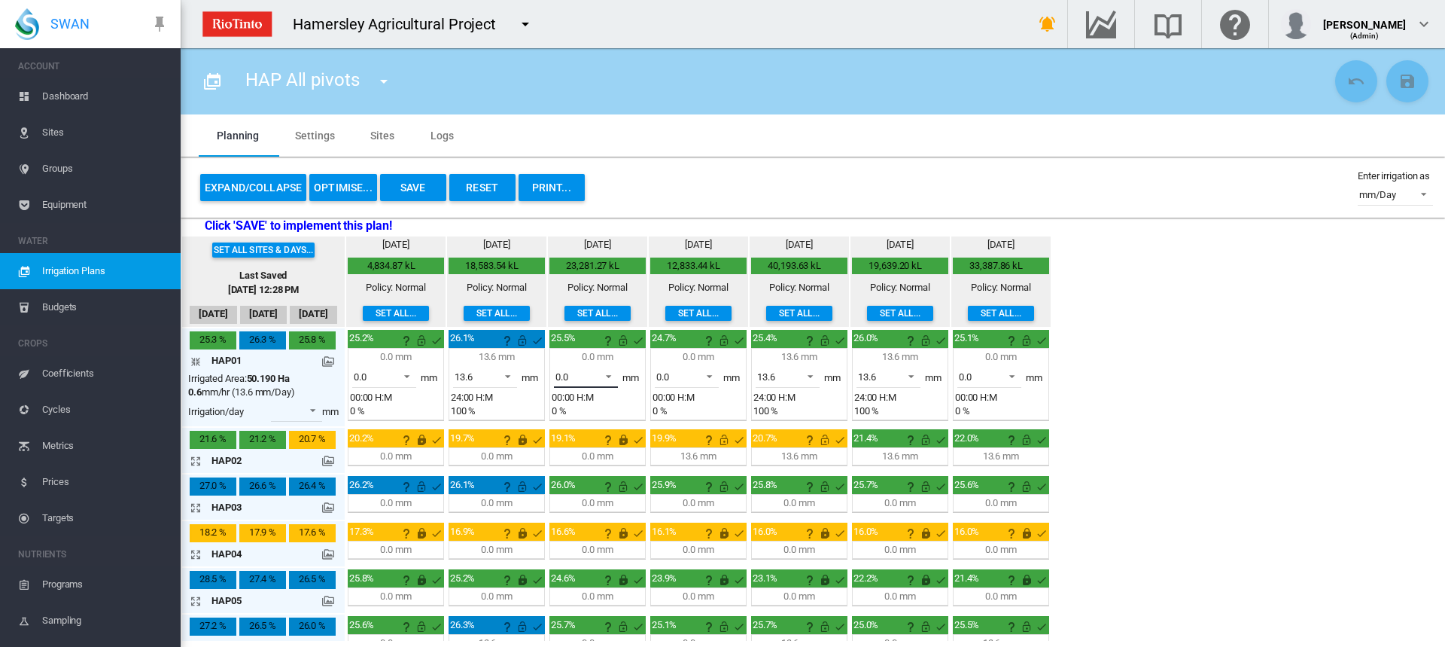
click at [611, 378] on span at bounding box center [605, 375] width 18 height 14
click at [592, 413] on md-option "13.6" at bounding box center [595, 412] width 102 height 36
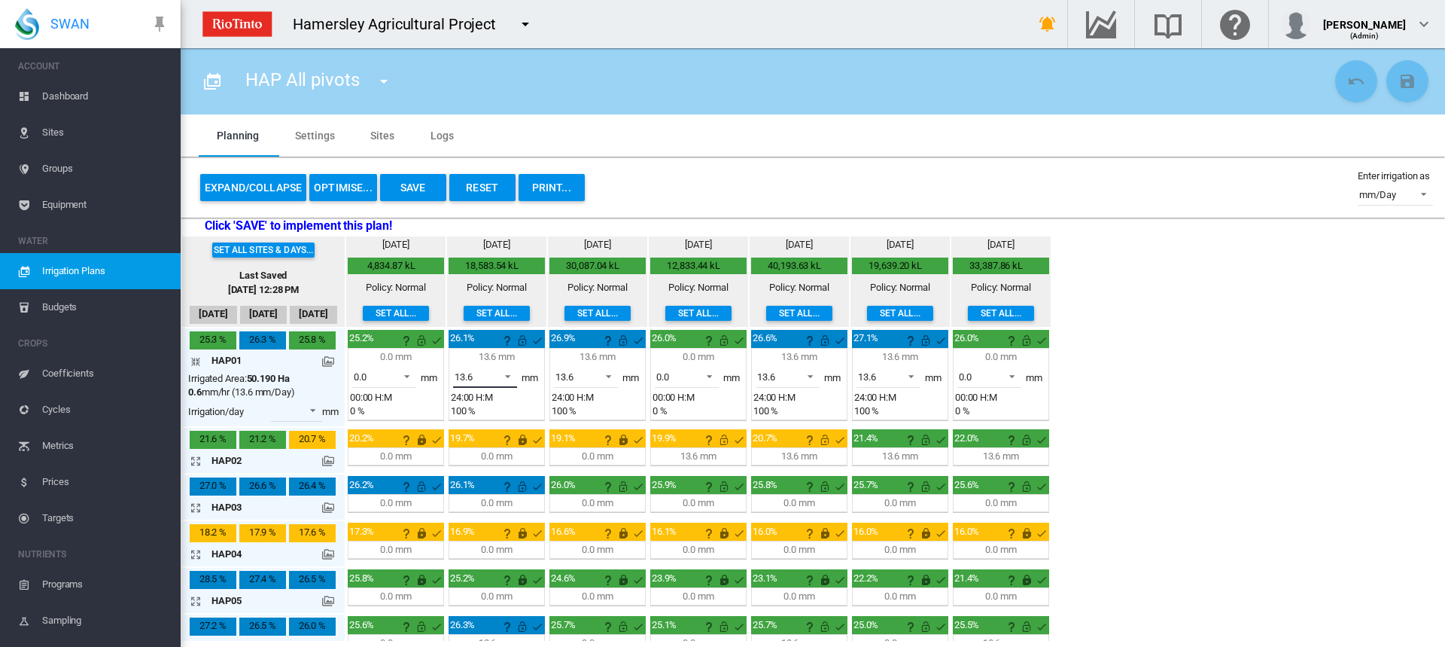
click at [504, 374] on span at bounding box center [504, 375] width 18 height 14
click at [475, 345] on md-option "0.0" at bounding box center [494, 340] width 102 height 36
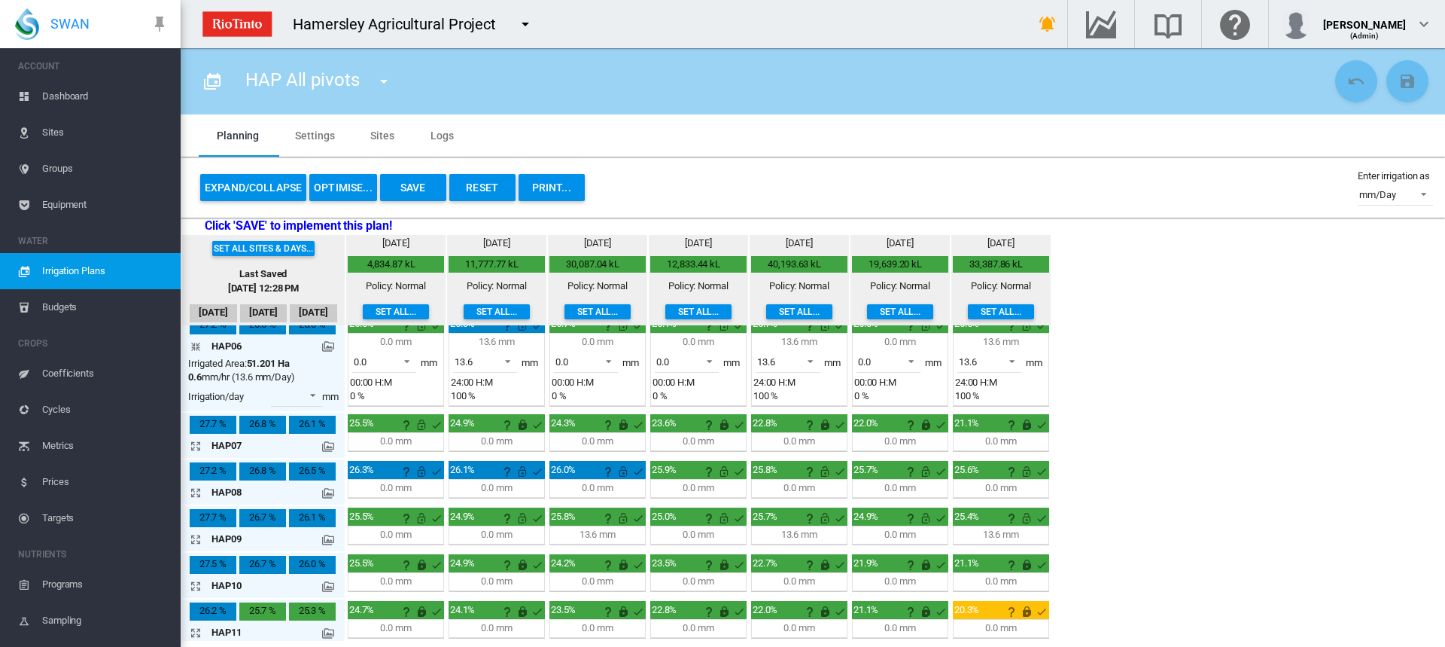
scroll to position [376, 0]
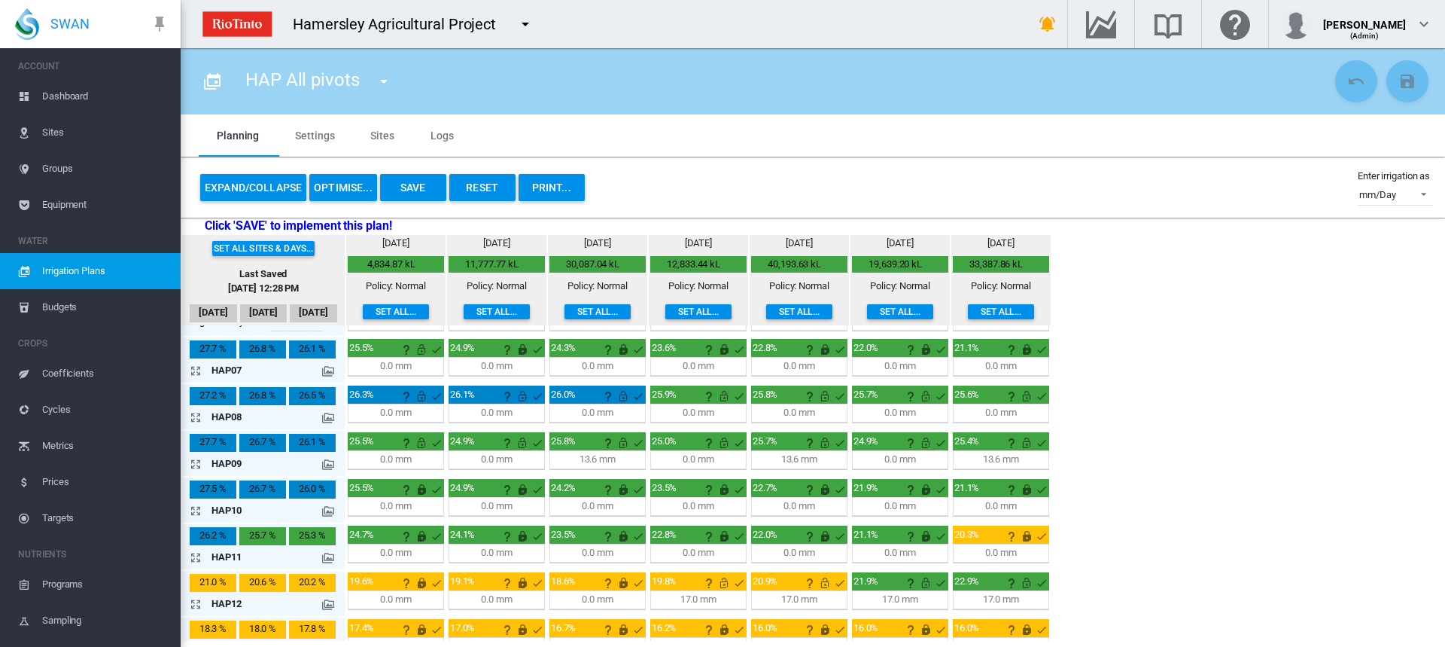
click at [196, 468] on md-icon "icon-arrow-expand" at bounding box center [199, 464] width 18 height 18
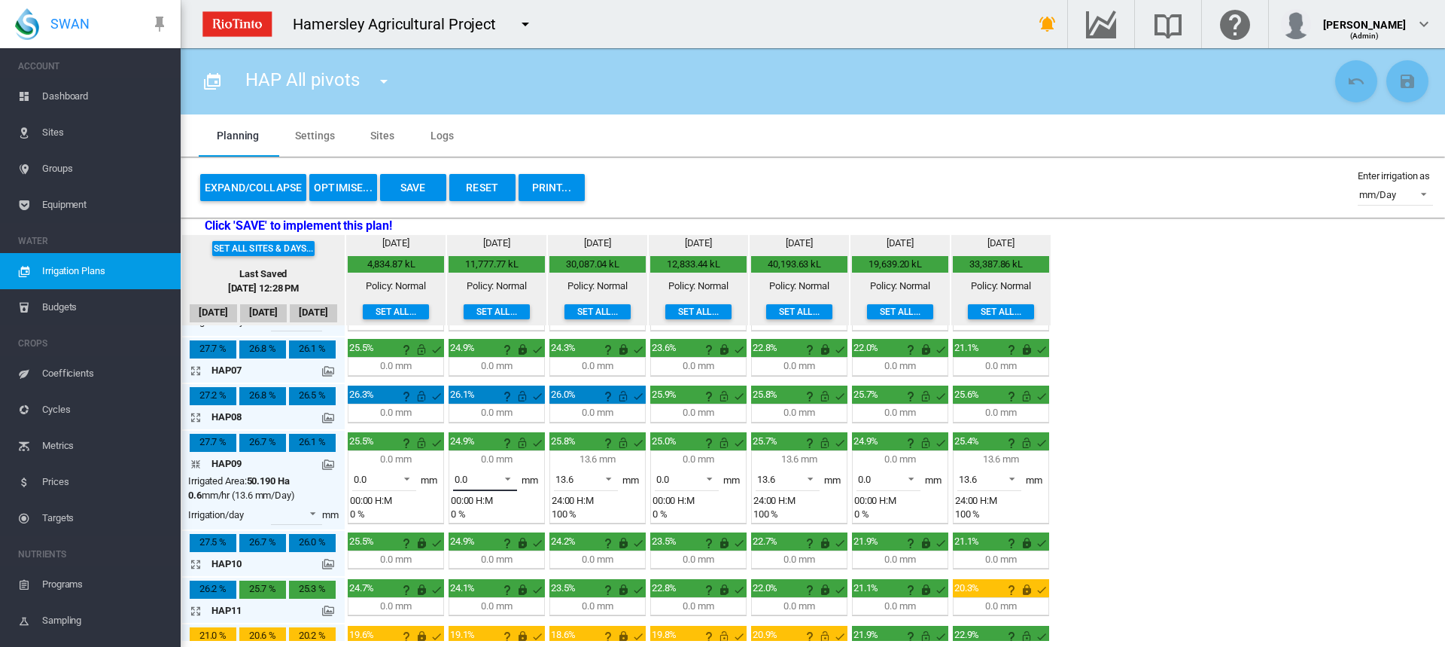
click at [512, 475] on span at bounding box center [504, 478] width 18 height 14
click at [486, 508] on md-option "13.6" at bounding box center [494, 516] width 102 height 36
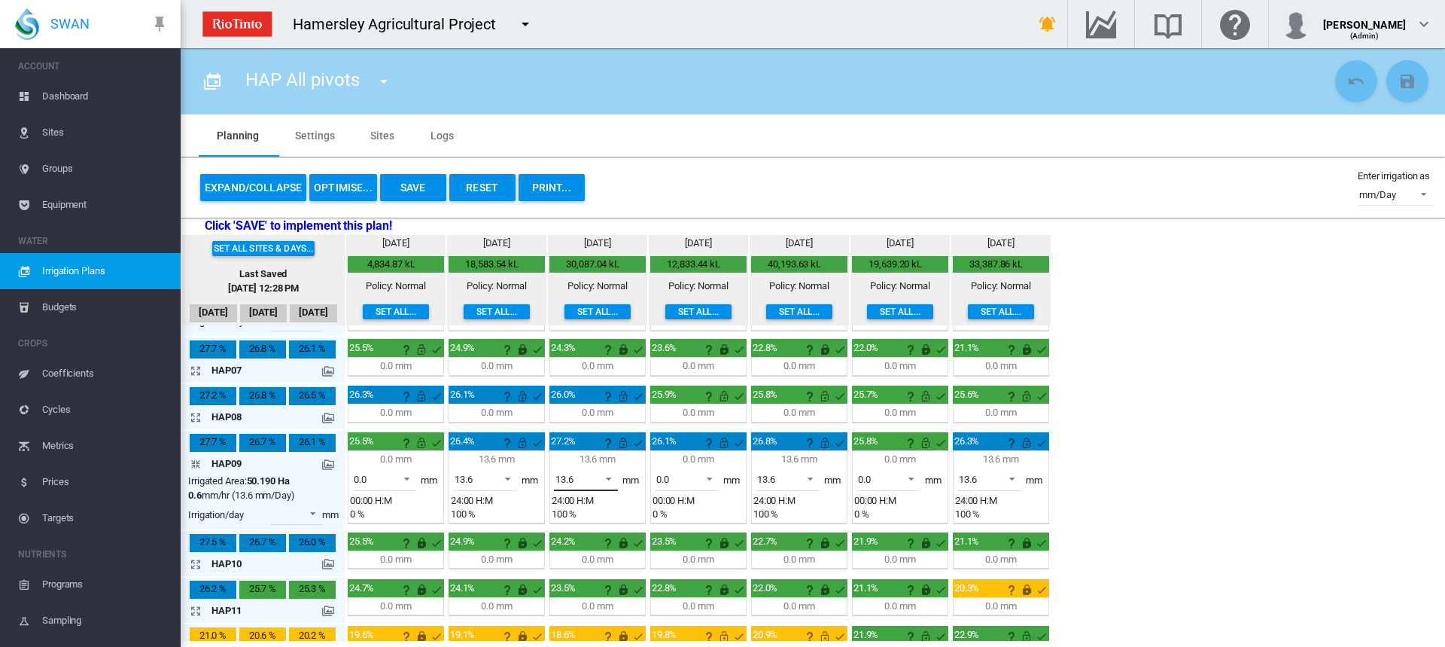
click at [608, 480] on span at bounding box center [605, 478] width 18 height 14
click at [577, 449] on md-option "0.0" at bounding box center [595, 443] width 102 height 36
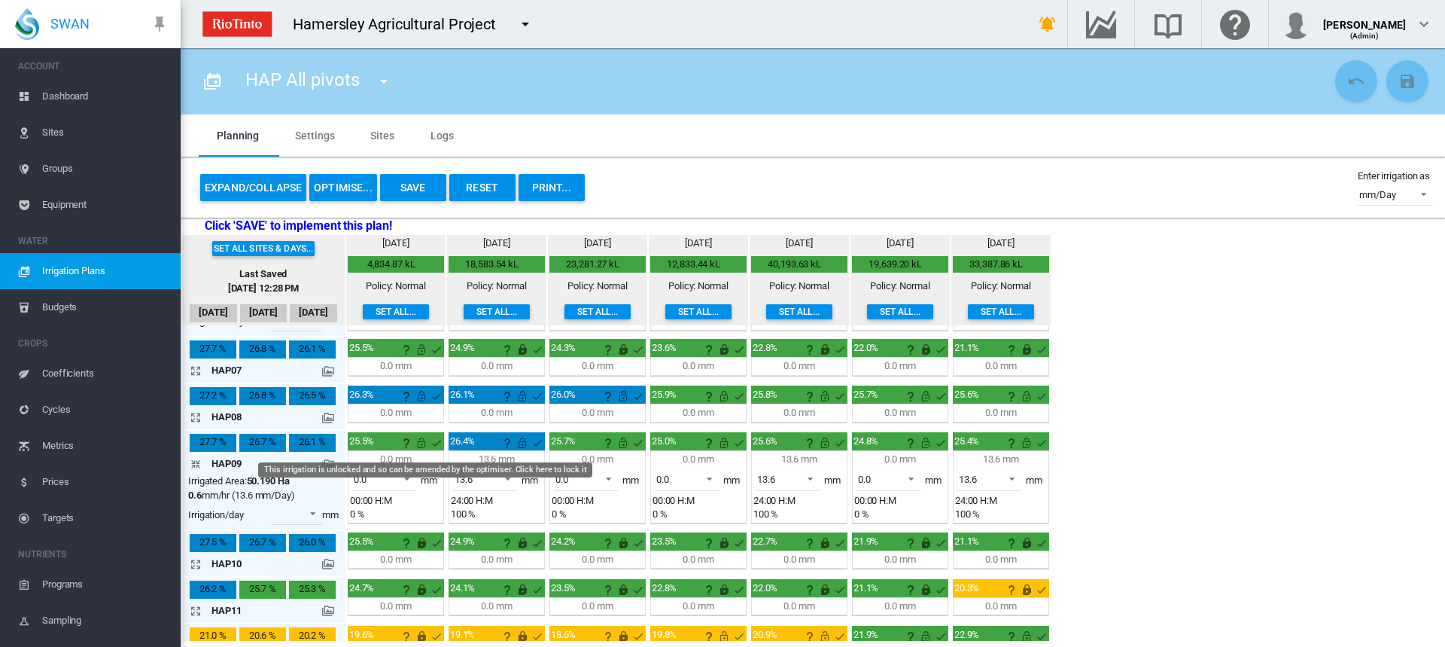
click at [420, 443] on md-icon "This irrigation is unlocked and so can be amended by the optimiser. Click here …" at bounding box center [422, 443] width 18 height 18
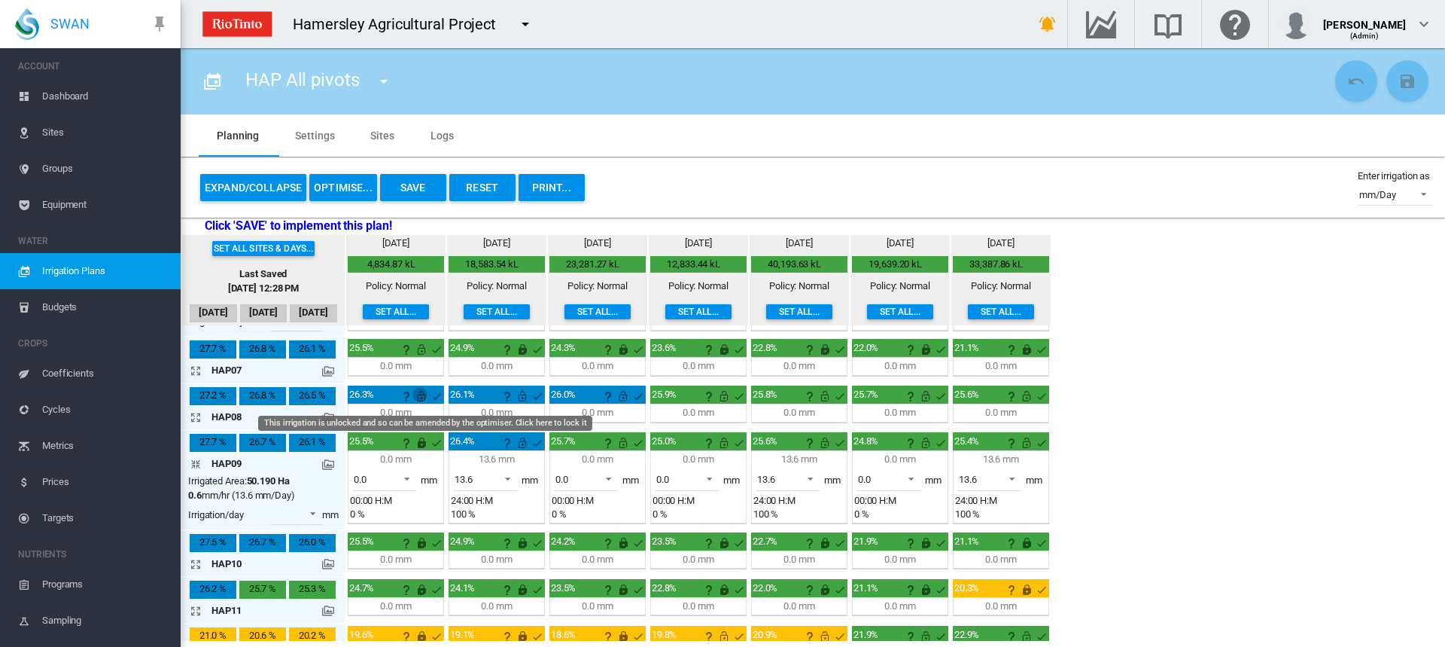
click at [419, 401] on md-icon "This irrigation is unlocked and so can be amended by the optimiser. Click here …" at bounding box center [422, 396] width 18 height 18
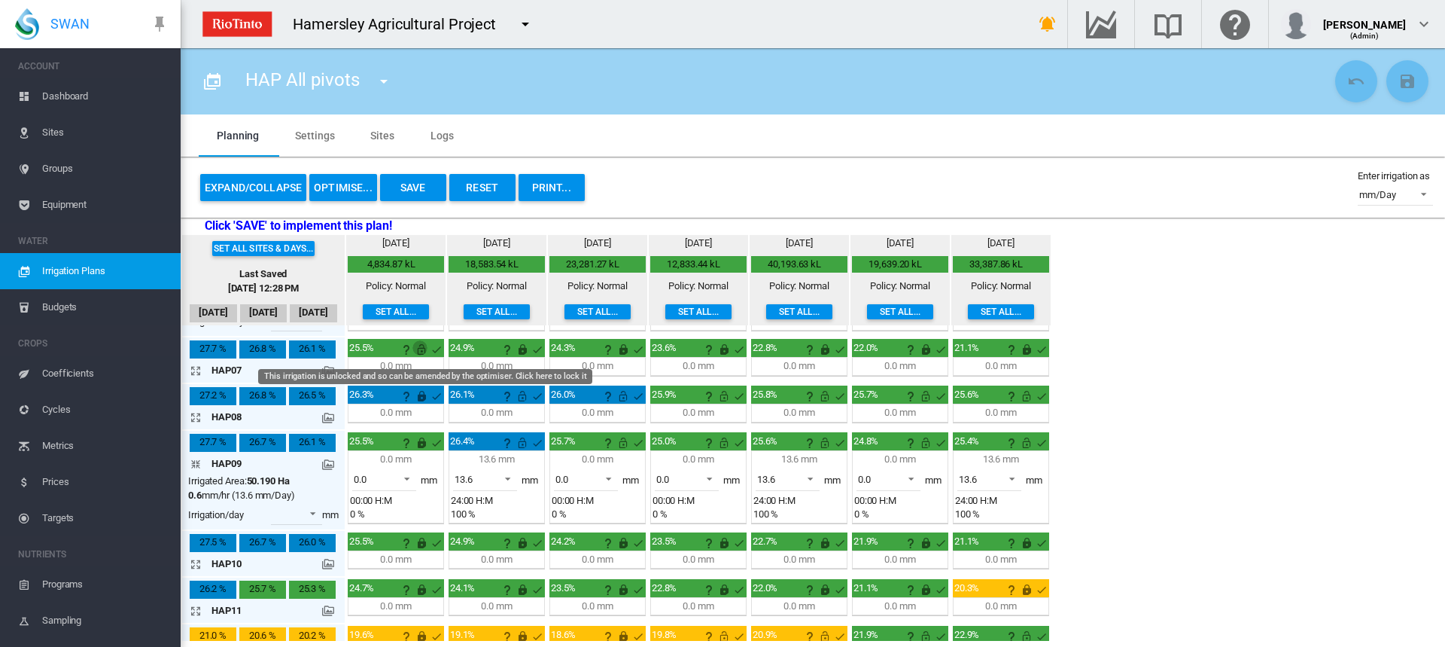
click at [421, 345] on md-icon "This irrigation is unlocked and so can be amended by the optimiser. Click here …" at bounding box center [422, 349] width 18 height 18
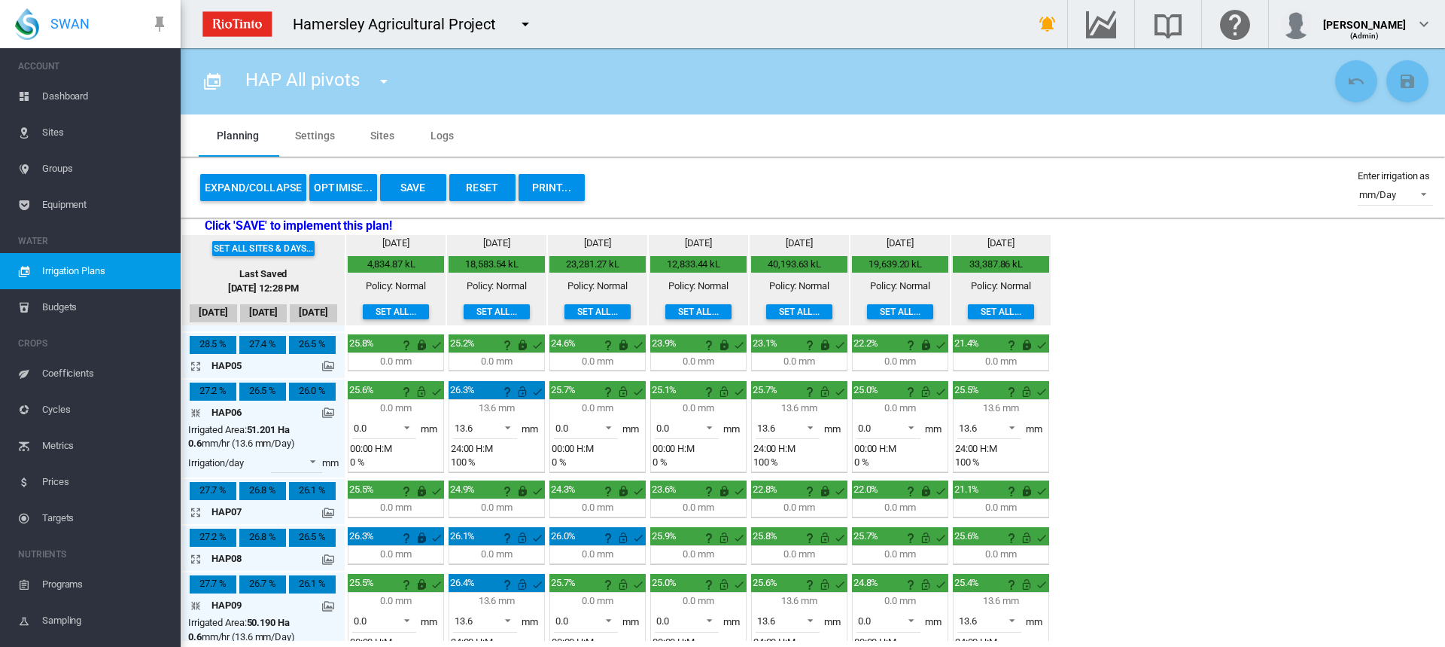
scroll to position [226, 0]
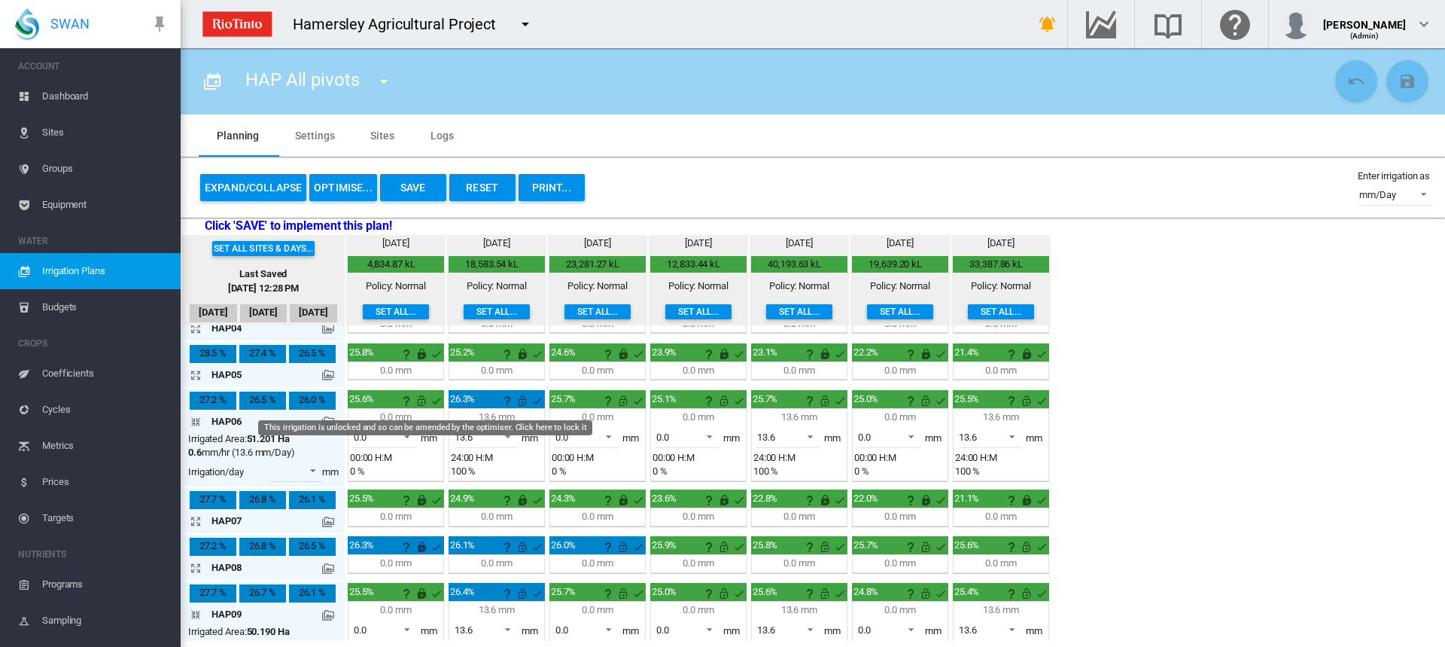
click at [422, 401] on md-icon "This irrigation is unlocked and so can be amended by the optimiser. Click here …" at bounding box center [422, 400] width 18 height 18
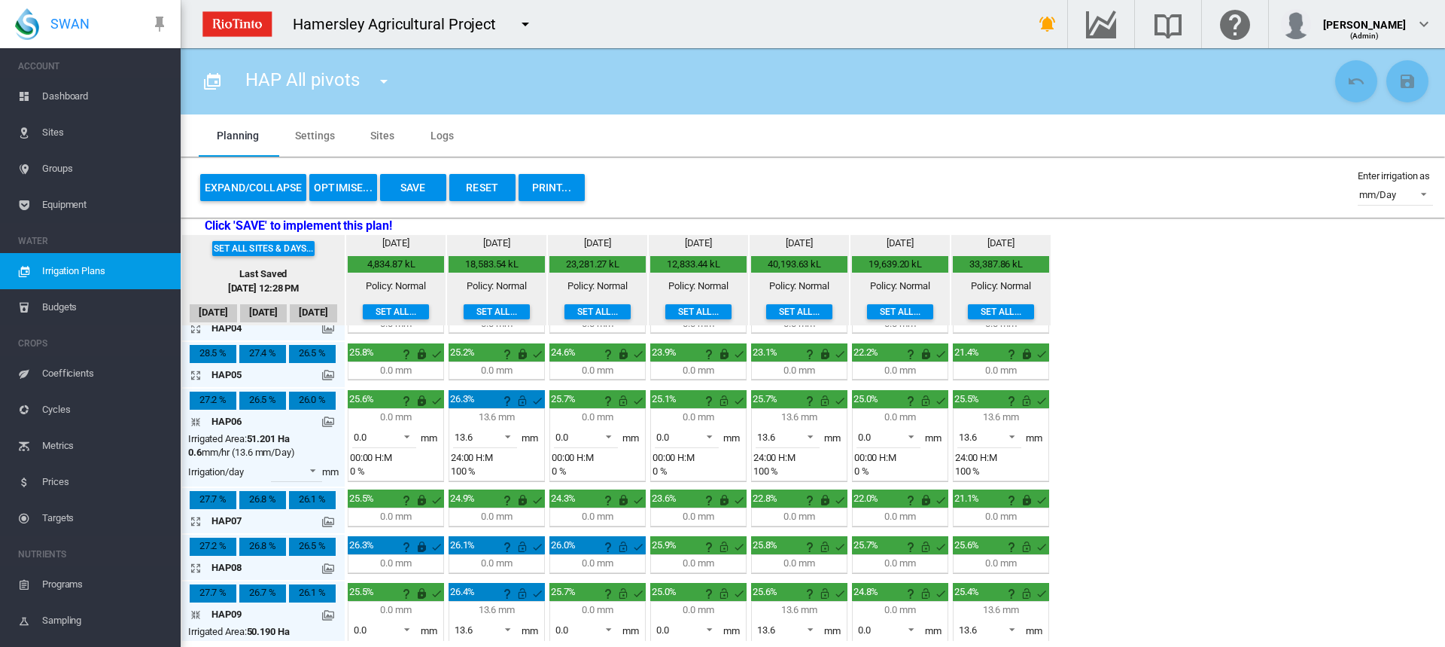
scroll to position [0, 0]
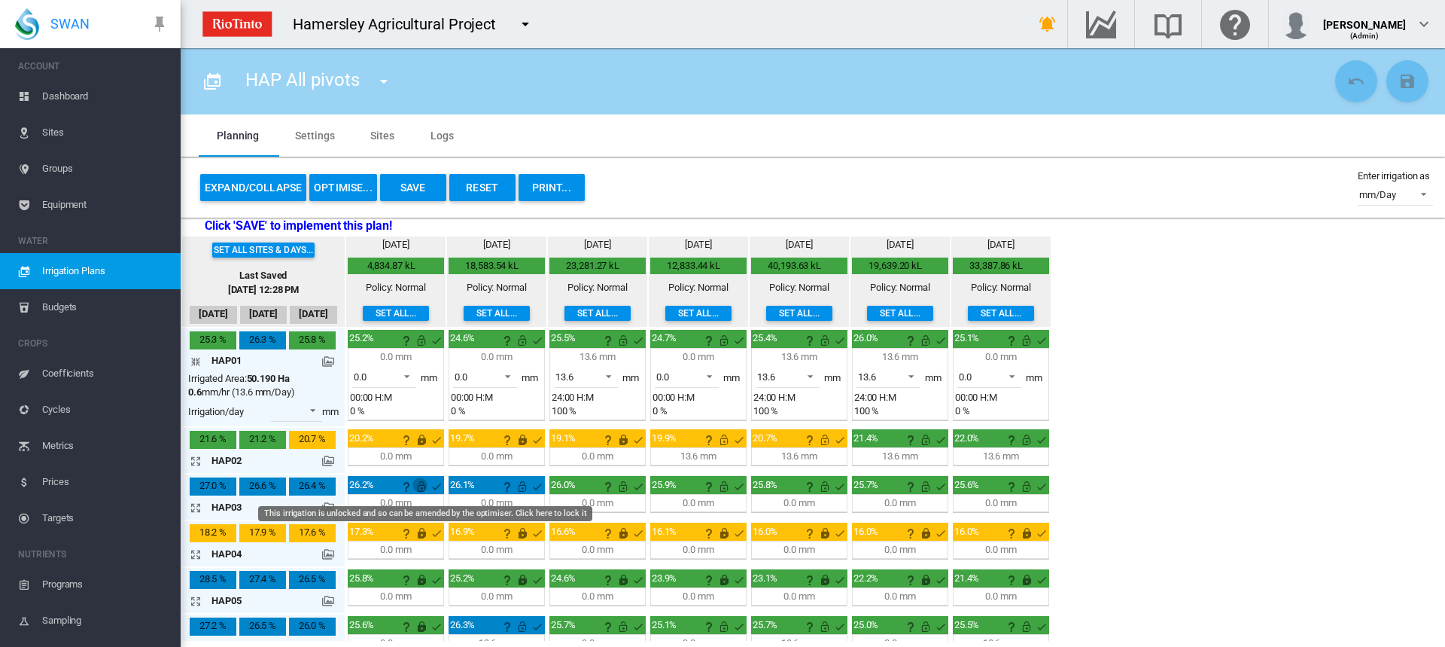
click at [421, 484] on md-icon "This irrigation is unlocked and so can be amended by the optimiser. Click here …" at bounding box center [422, 486] width 18 height 18
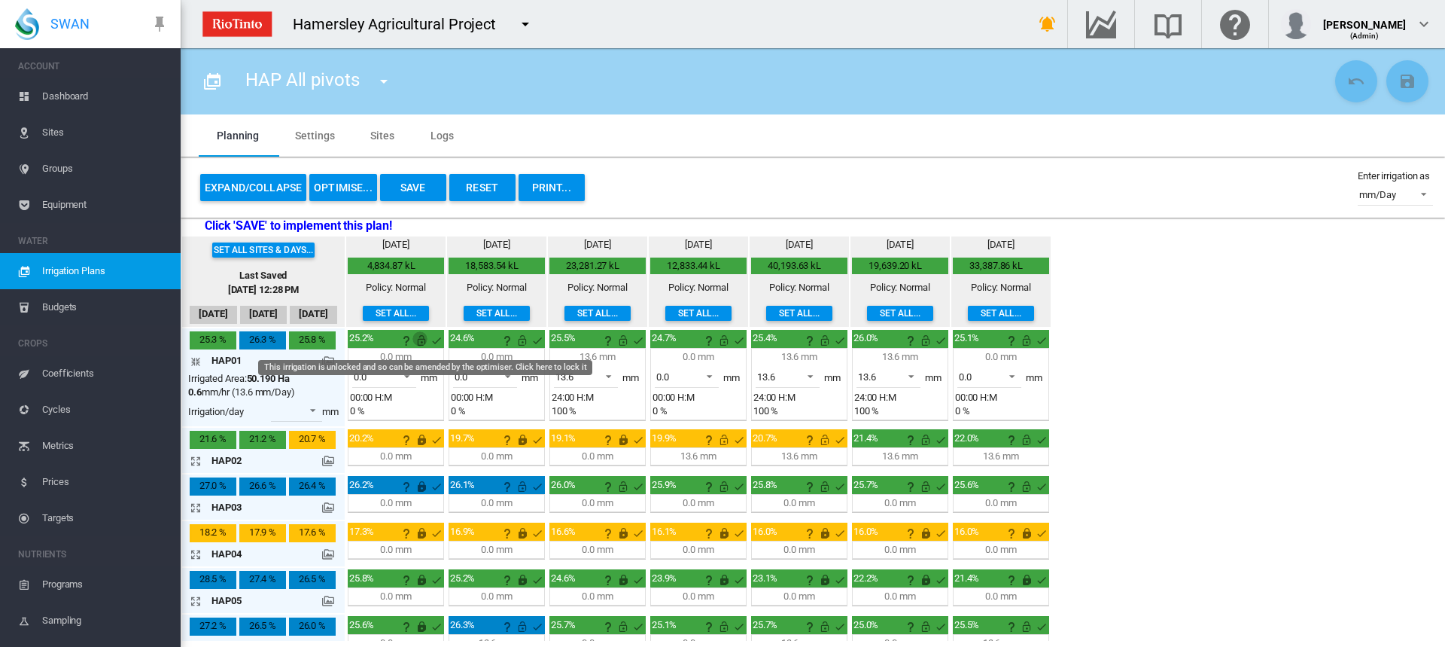
click at [420, 338] on md-icon "This irrigation is unlocked and so can be amended by the optimiser. Click here …" at bounding box center [422, 340] width 18 height 18
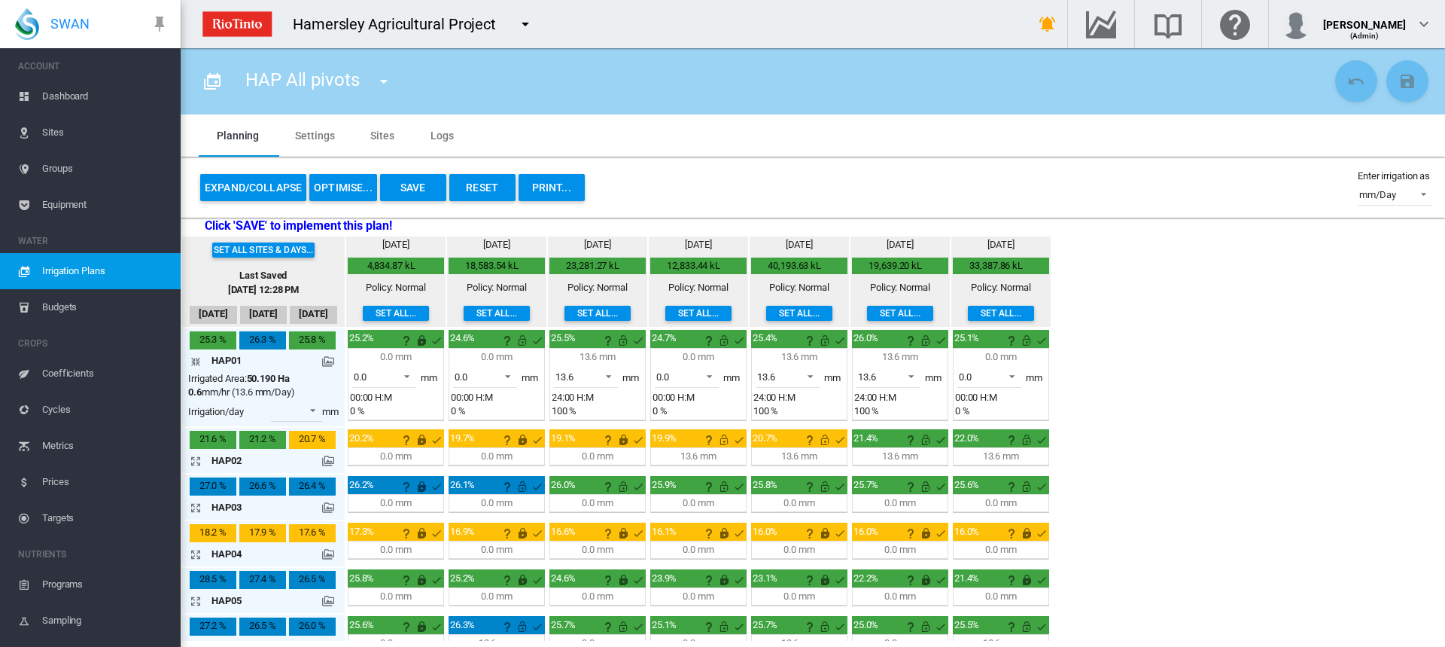
click at [321, 186] on button "OPTIMISE..." at bounding box center [343, 187] width 68 height 27
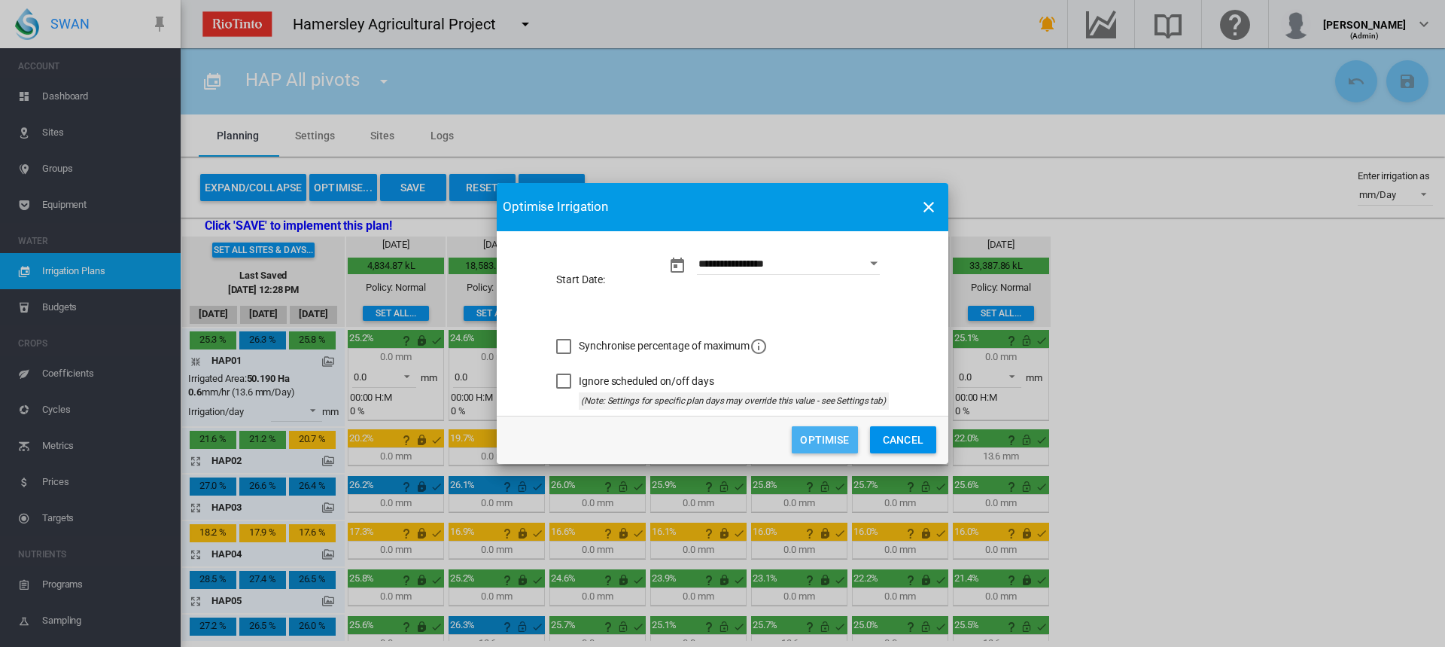
click at [824, 439] on button "Optimise" at bounding box center [825, 439] width 66 height 27
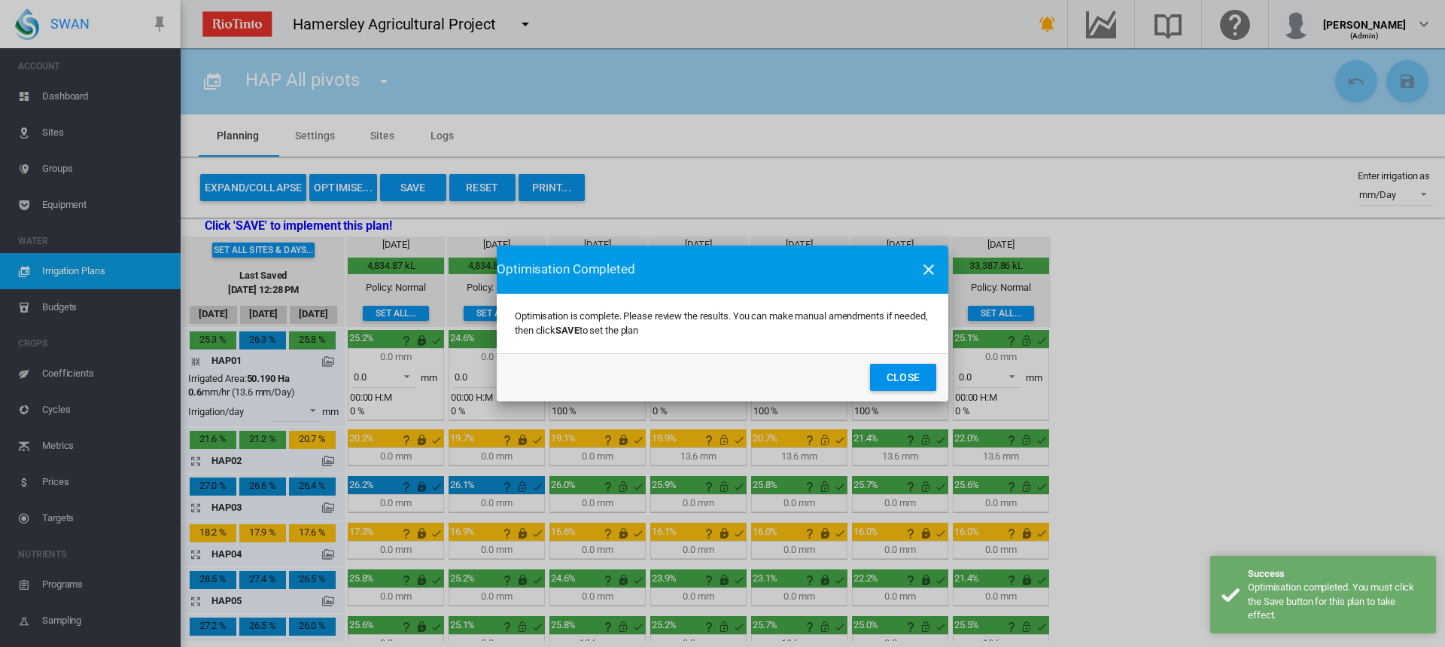
click at [907, 370] on button "Close" at bounding box center [903, 377] width 66 height 27
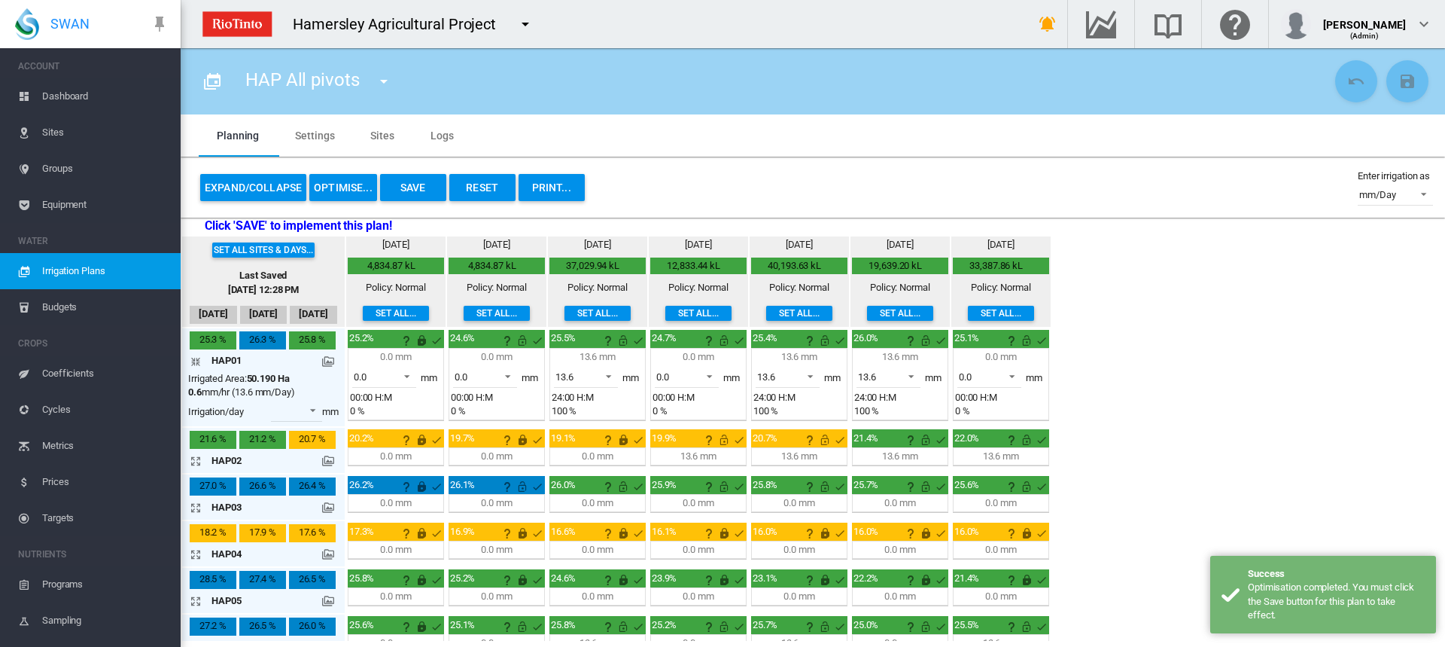
click at [193, 362] on md-icon "icon-arrow-collapse" at bounding box center [199, 361] width 18 height 18
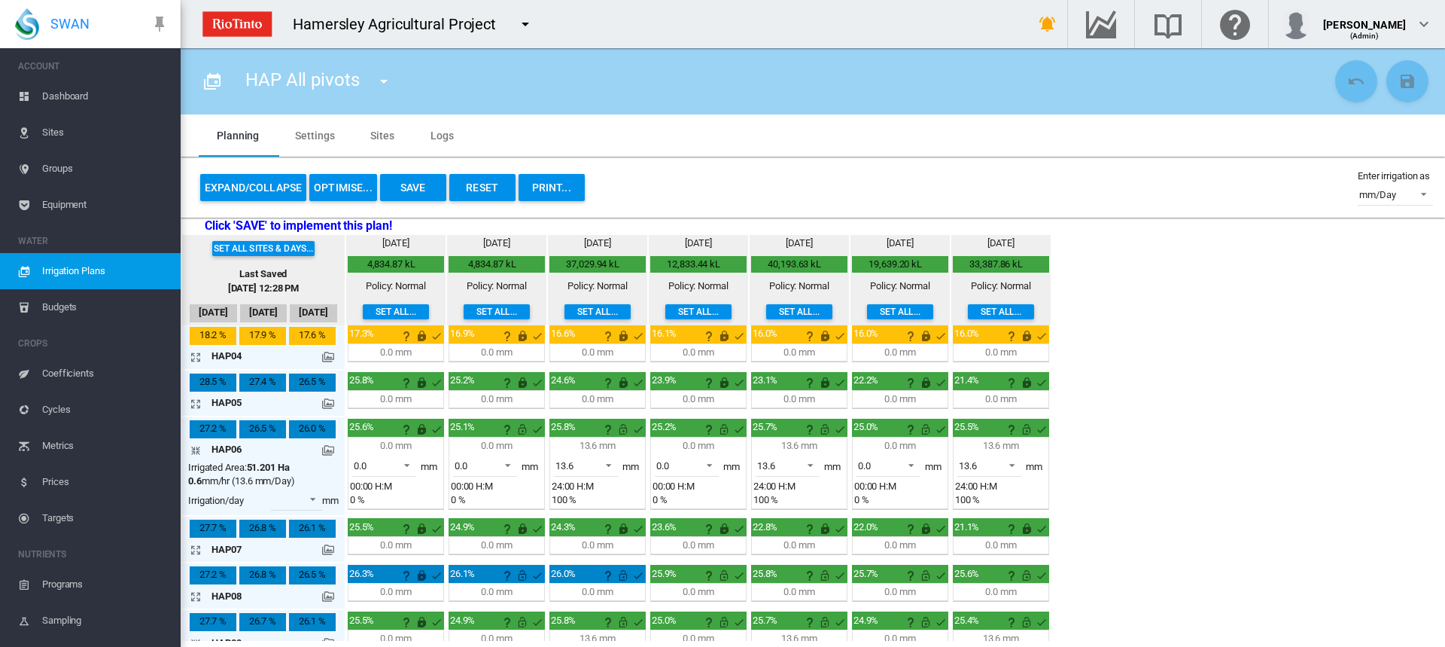
scroll to position [151, 0]
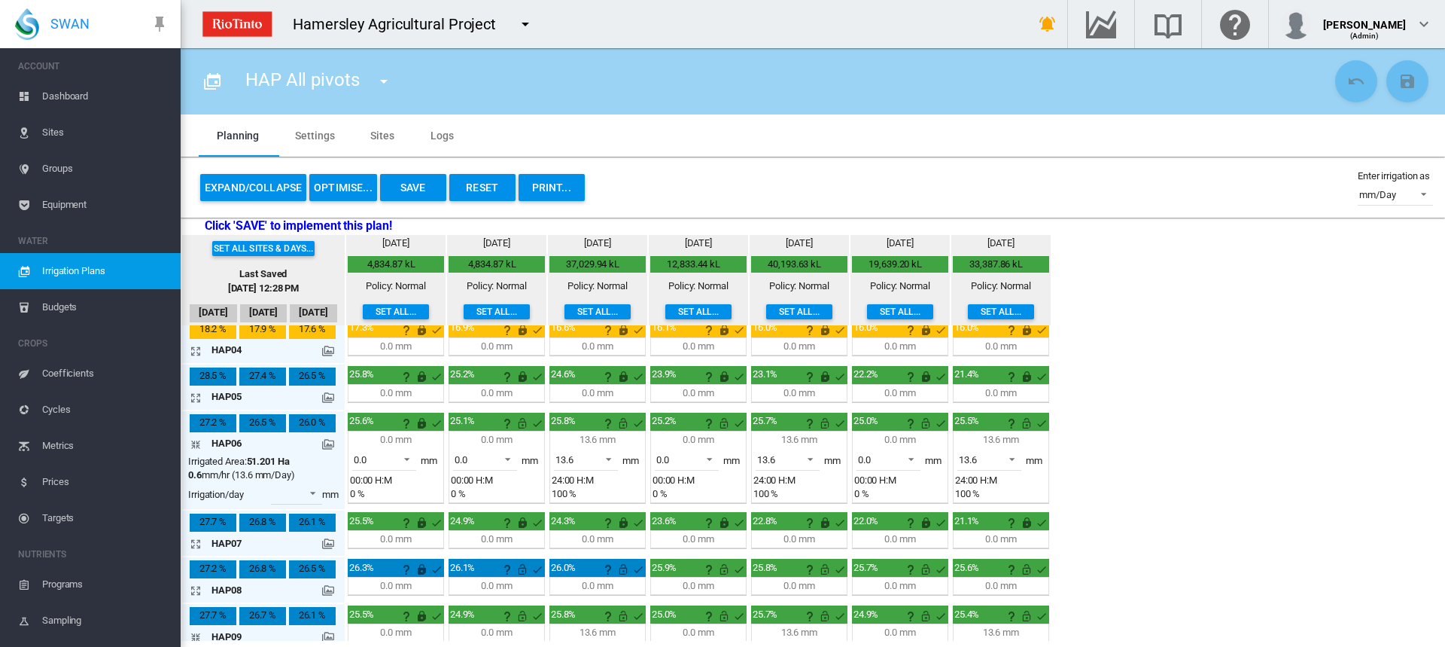
click at [196, 444] on md-icon "icon-arrow-collapse" at bounding box center [199, 444] width 18 height 18
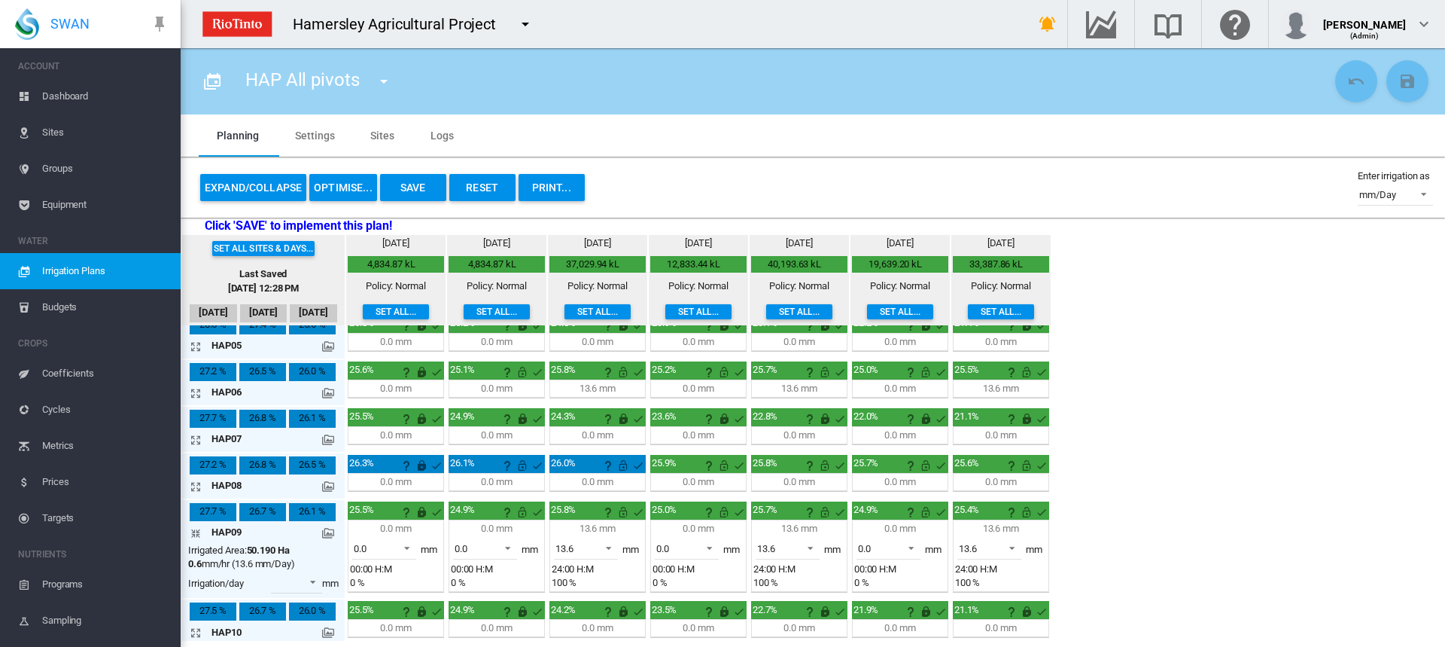
scroll to position [226, 0]
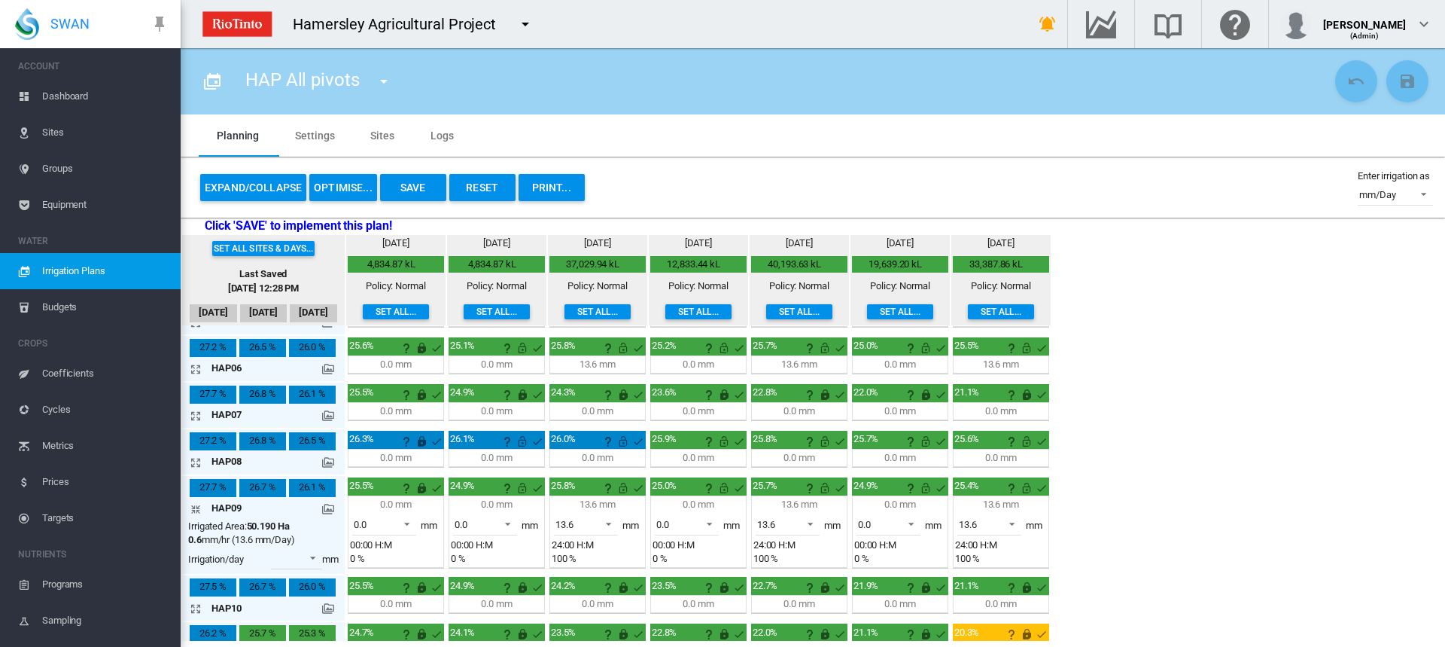
click at [194, 513] on md-icon "icon-arrow-collapse" at bounding box center [199, 509] width 18 height 18
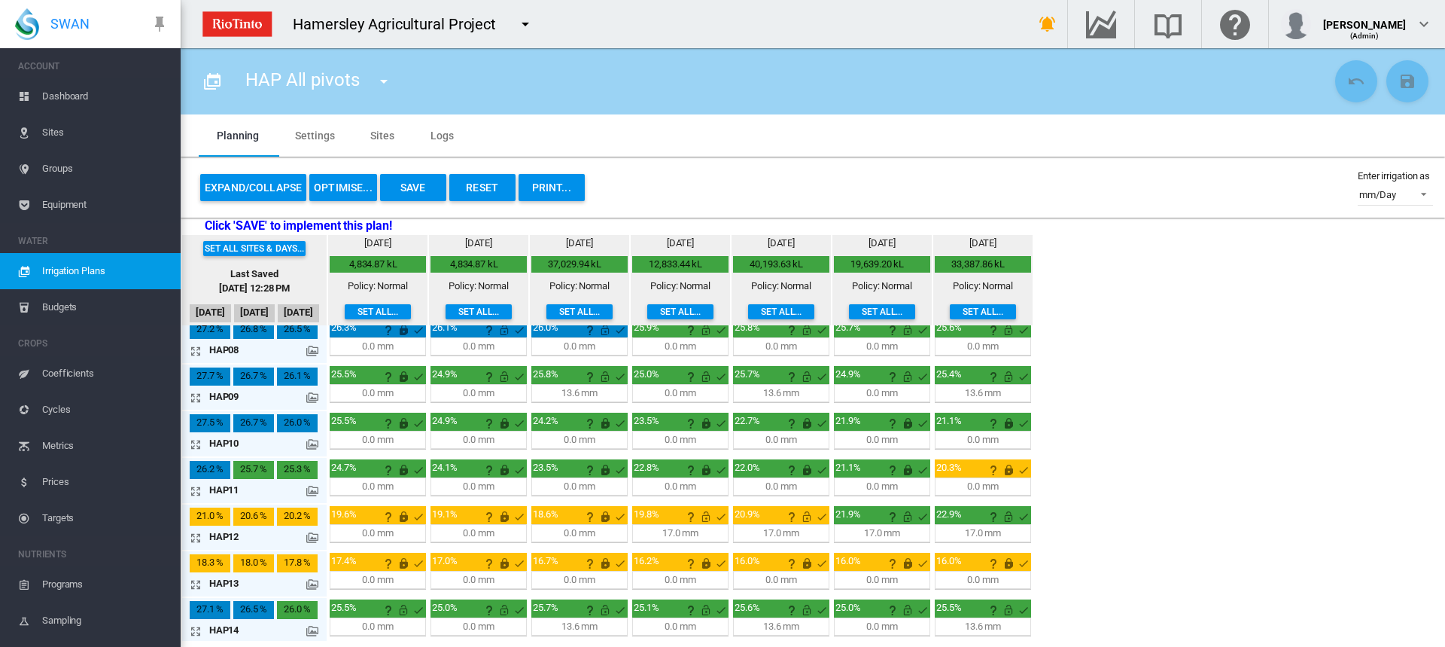
scroll to position [301, 0]
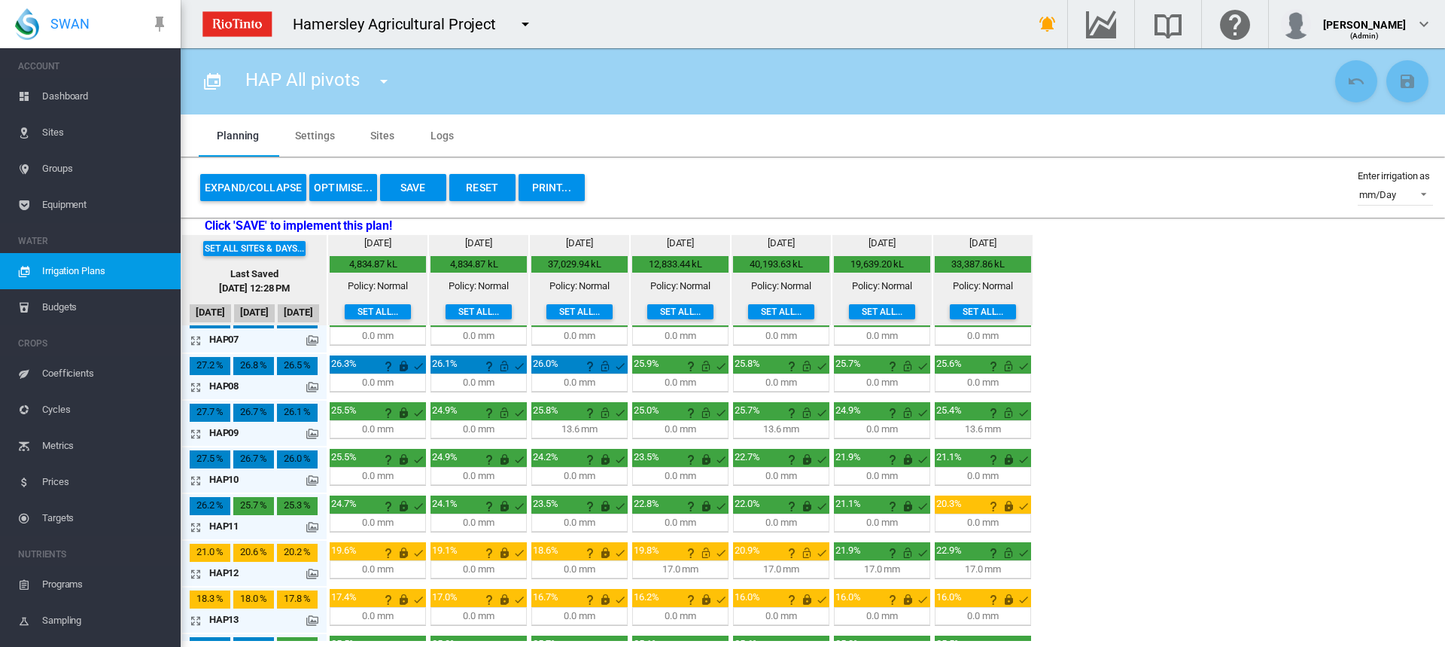
click at [190, 431] on md-icon "icon-arrow-expand" at bounding box center [199, 434] width 18 height 18
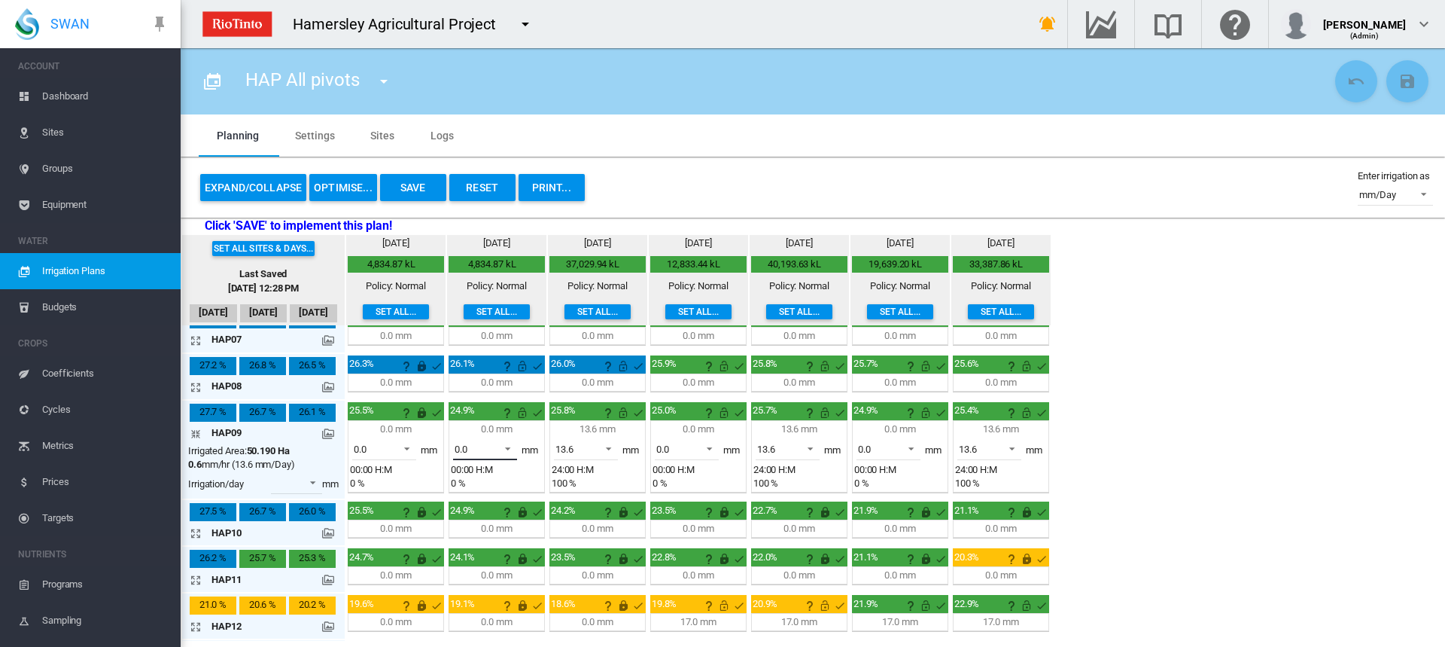
click at [508, 443] on span at bounding box center [504, 447] width 18 height 14
click at [480, 477] on md-option "13.6" at bounding box center [494, 485] width 102 height 36
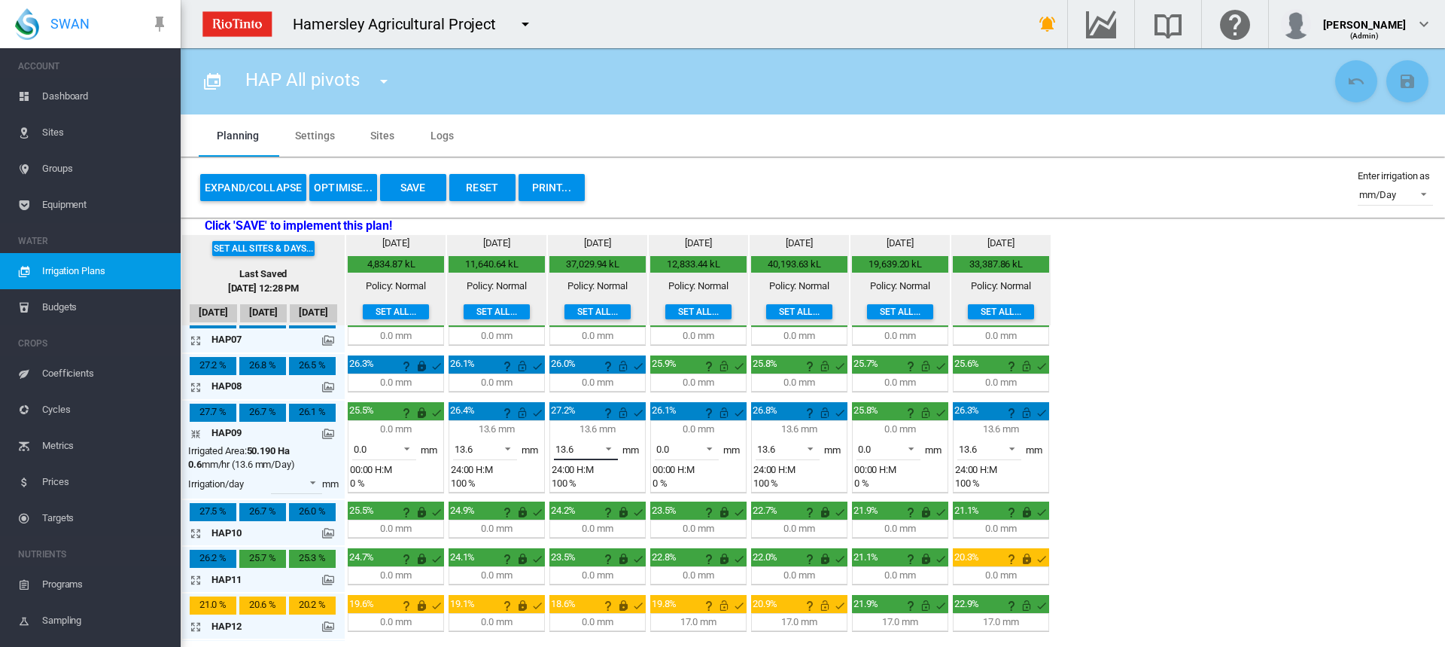
click at [608, 447] on span at bounding box center [605, 447] width 18 height 14
click at [585, 422] on md-option "0.0" at bounding box center [595, 412] width 102 height 36
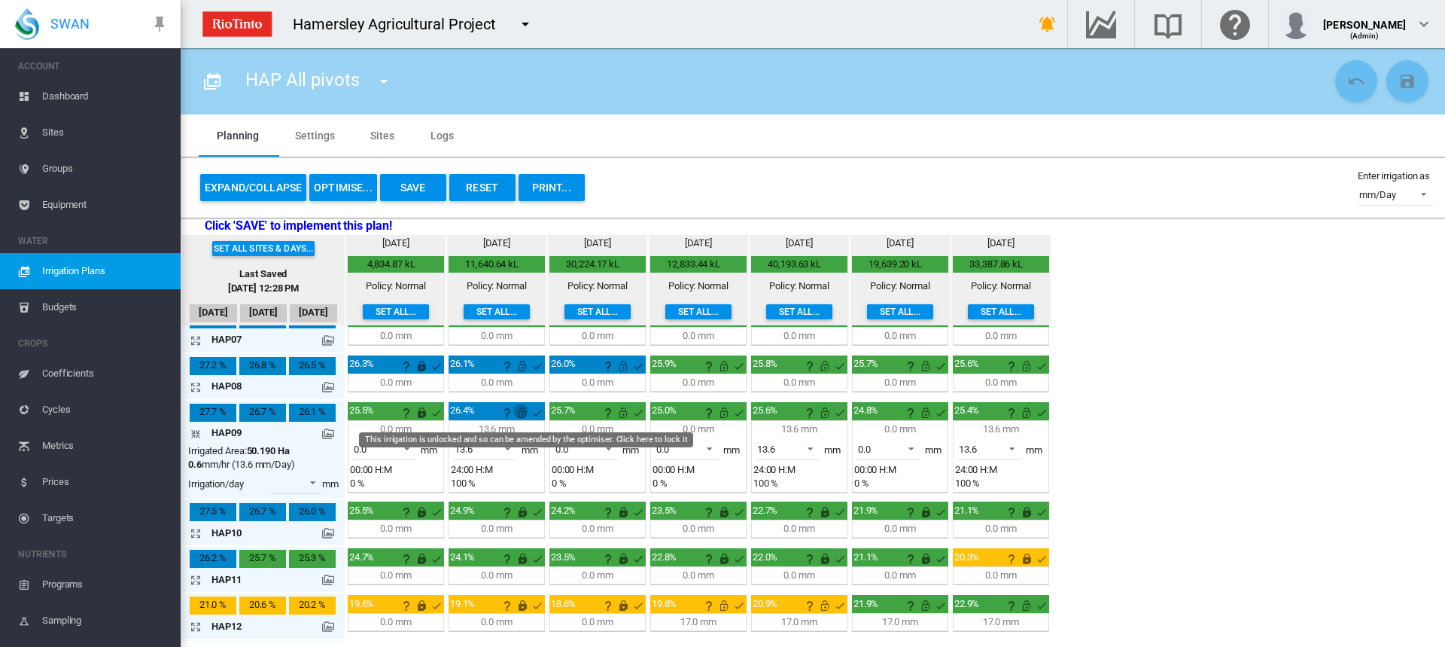
click at [520, 413] on md-icon "This irrigation is unlocked and so can be amended by the optimiser. Click here …" at bounding box center [522, 413] width 18 height 18
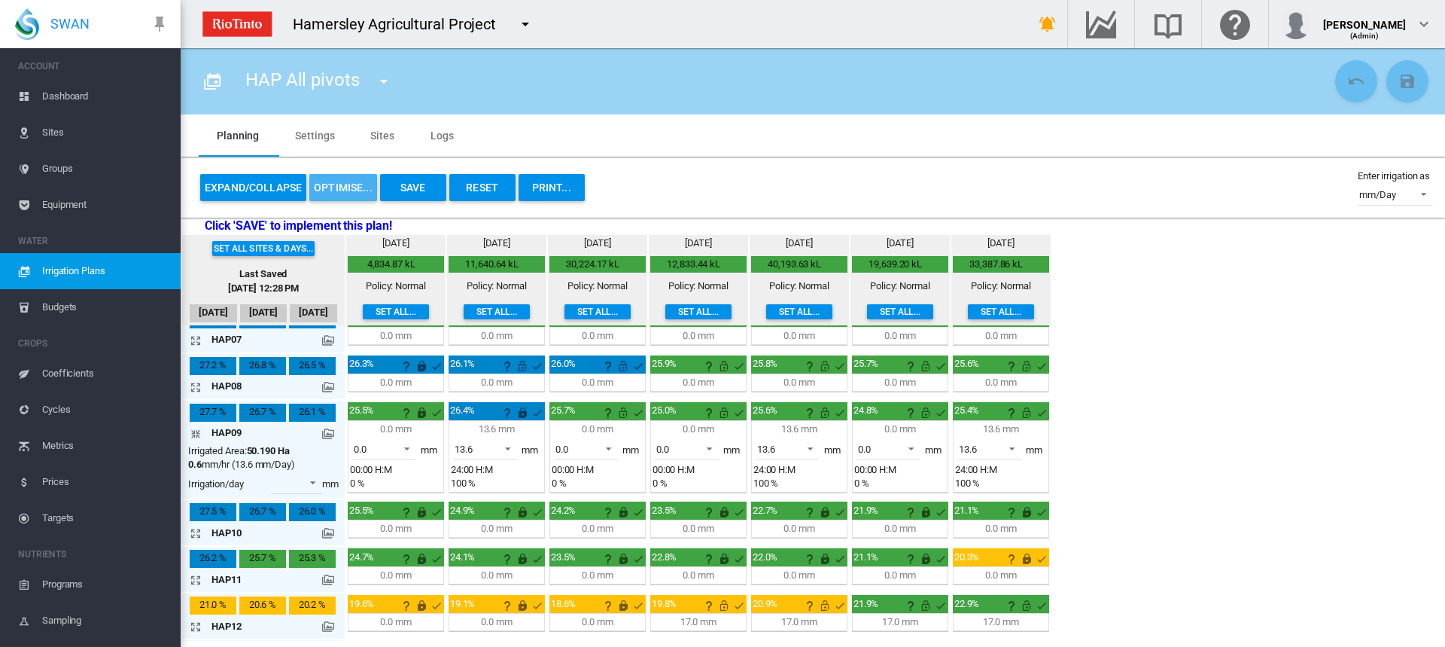
click at [337, 187] on button "OPTIMISE..." at bounding box center [343, 187] width 68 height 27
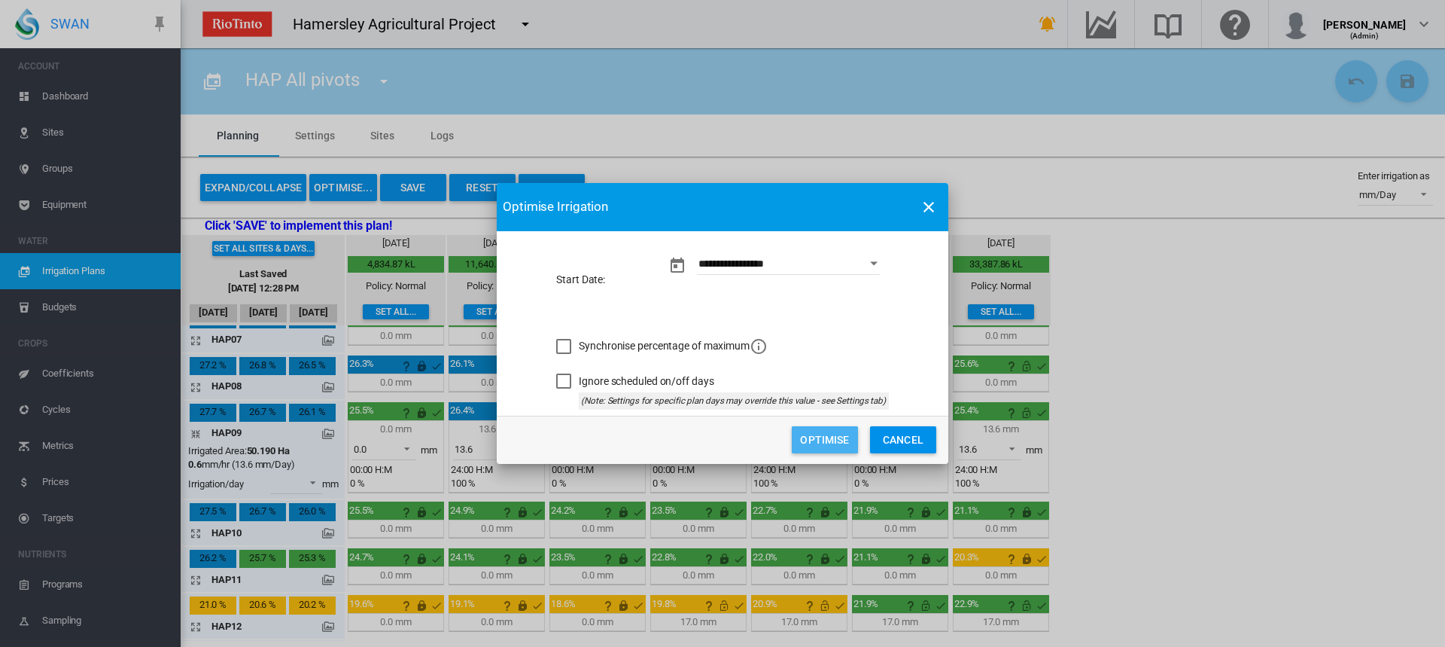
click at [818, 448] on button "Optimise" at bounding box center [825, 439] width 66 height 27
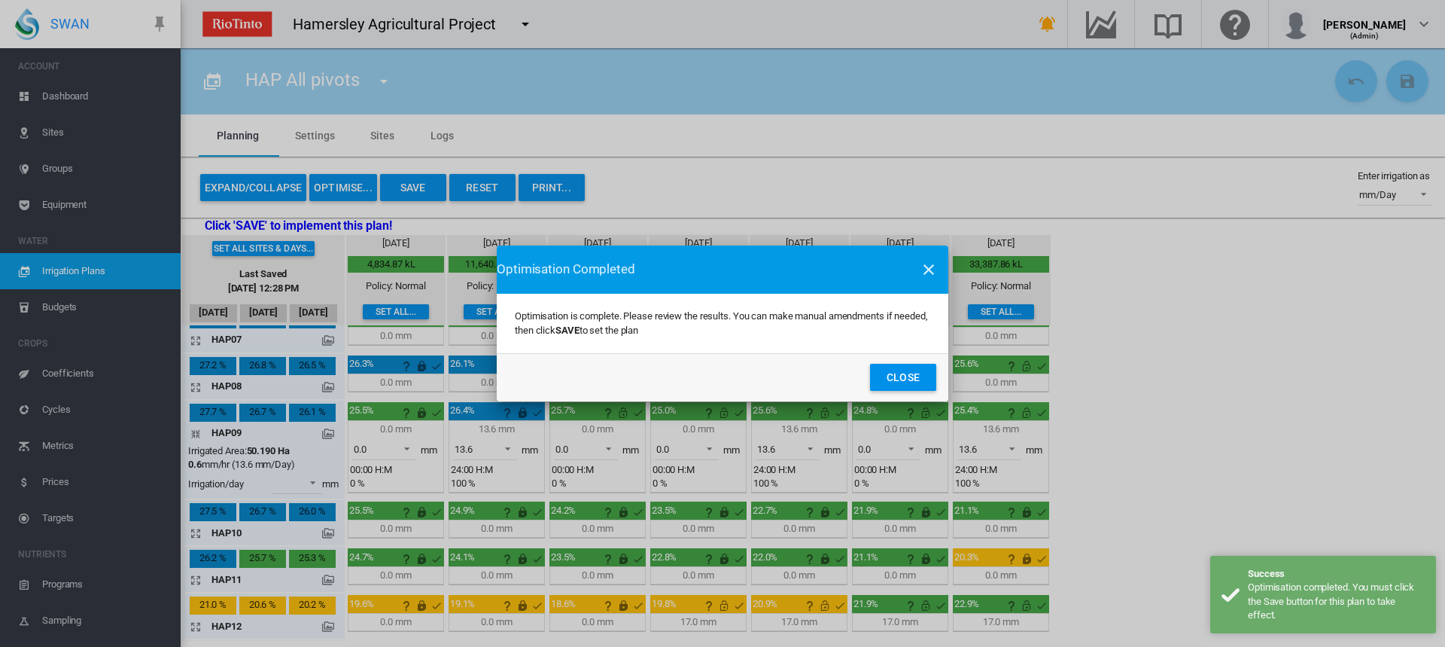
click at [922, 381] on button "Close" at bounding box center [903, 377] width 66 height 27
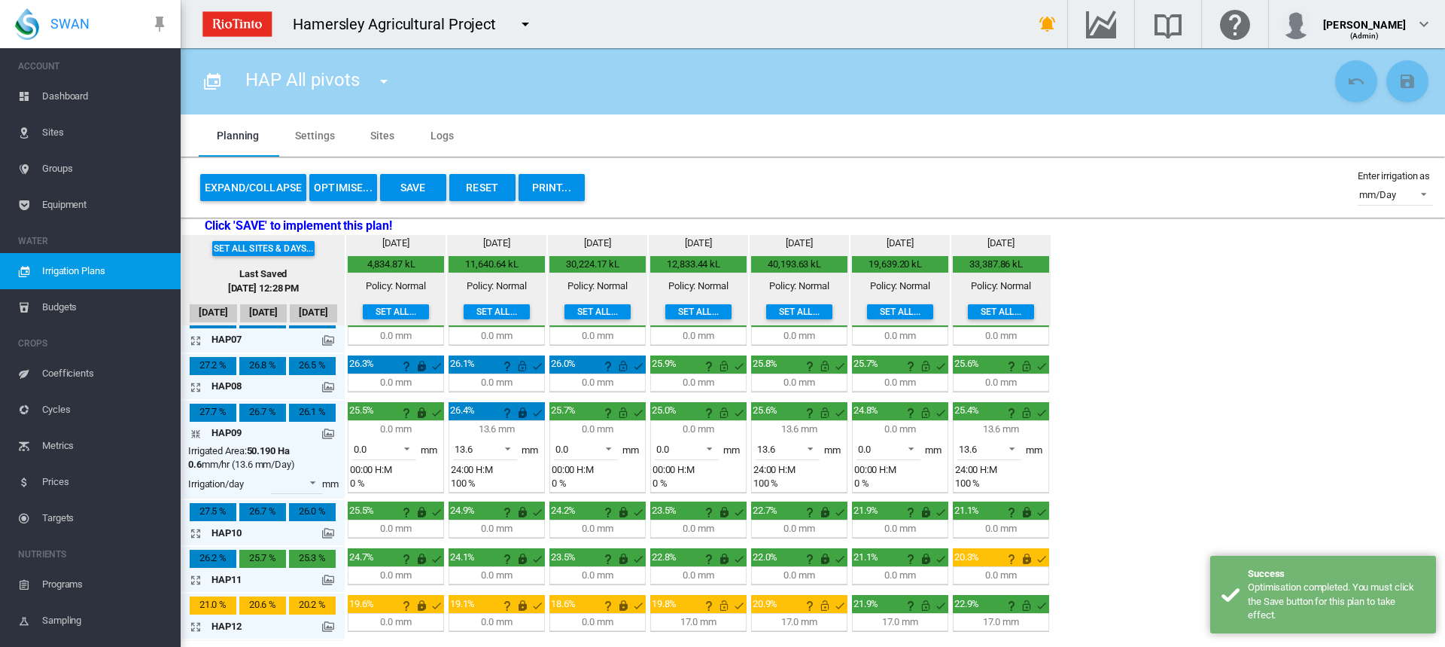
click at [197, 433] on md-icon "icon-arrow-collapse" at bounding box center [199, 434] width 18 height 18
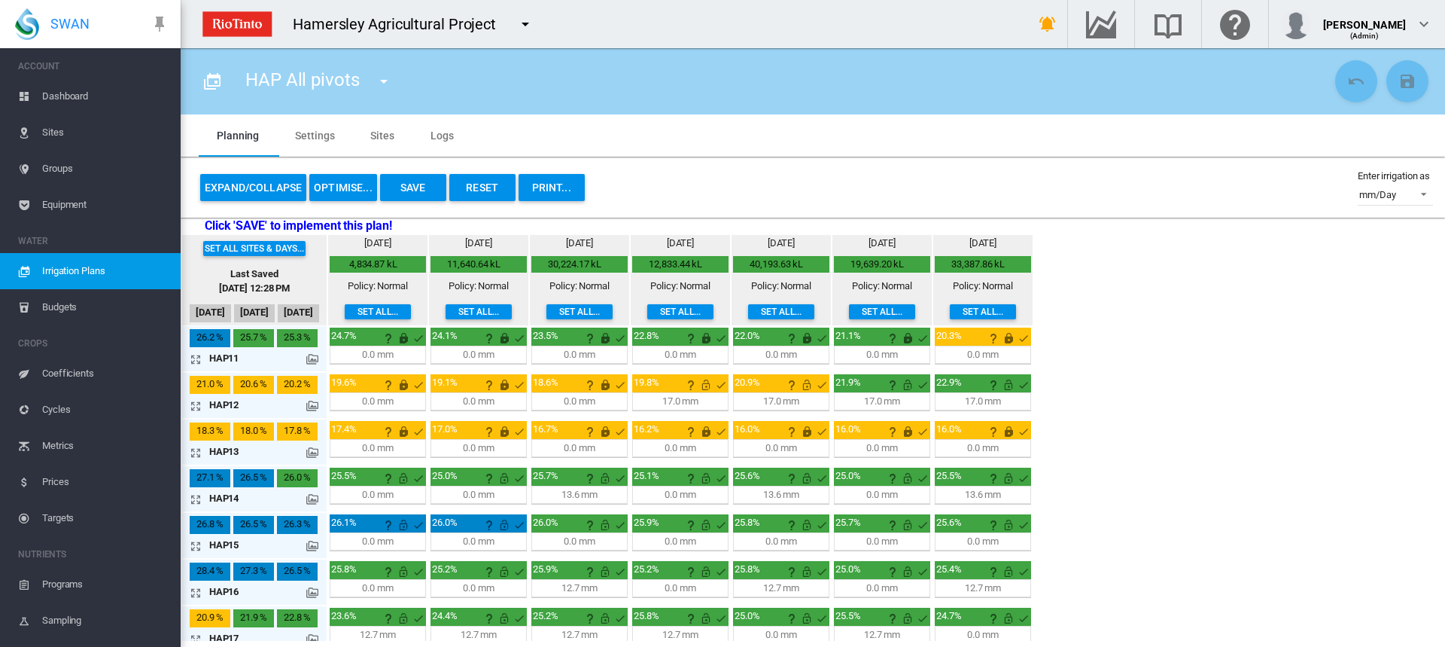
scroll to position [481, 0]
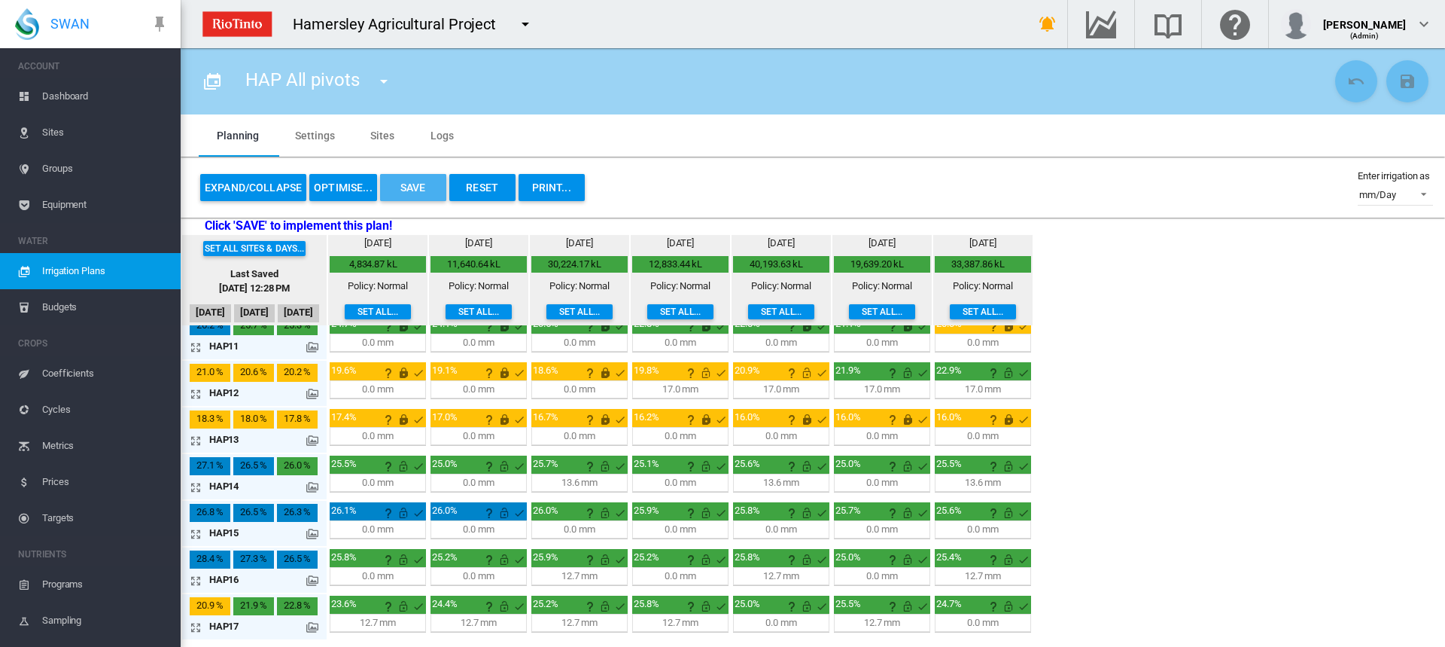
click at [416, 187] on button "Save" at bounding box center [413, 187] width 66 height 27
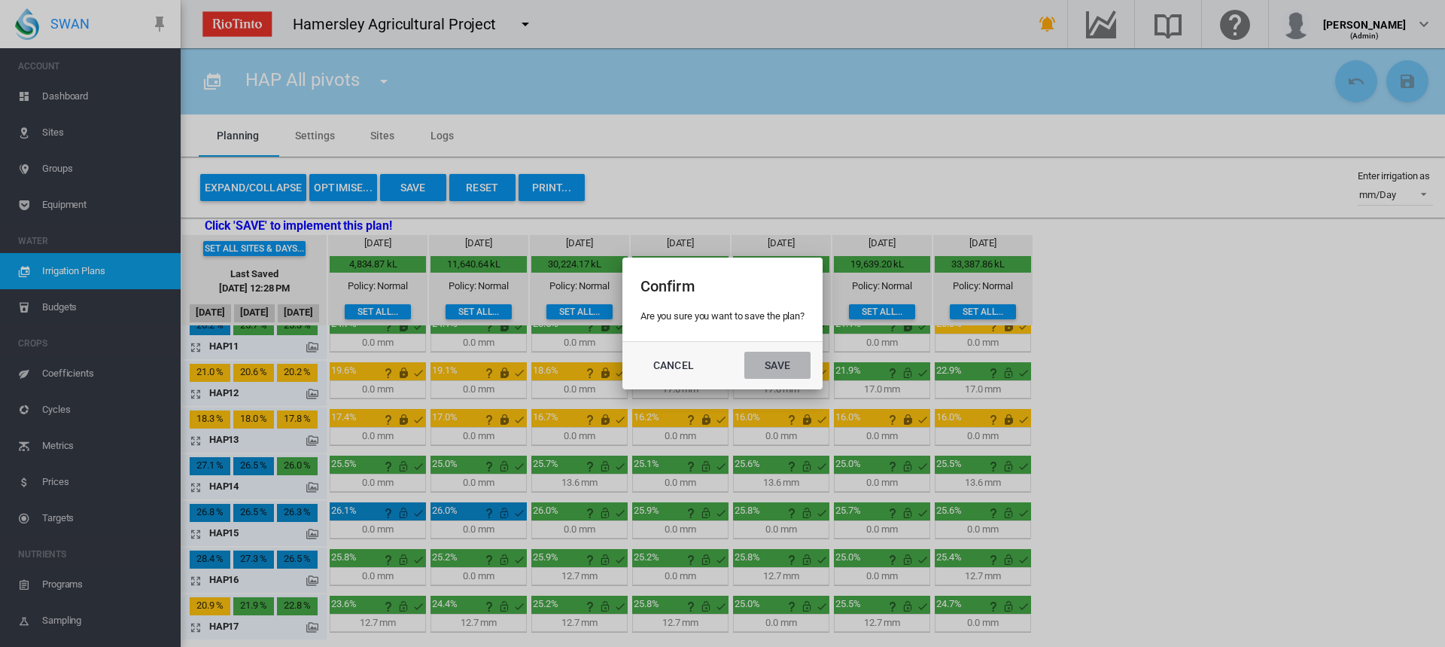
click at [767, 363] on button "Save" at bounding box center [778, 365] width 66 height 27
